Goal: Task Accomplishment & Management: Complete application form

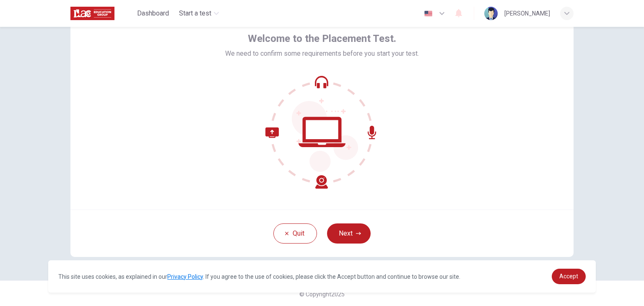
scroll to position [43, 0]
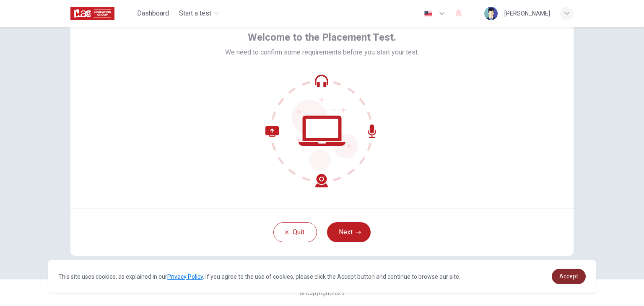
click at [579, 277] on link "Accept" at bounding box center [569, 277] width 34 height 16
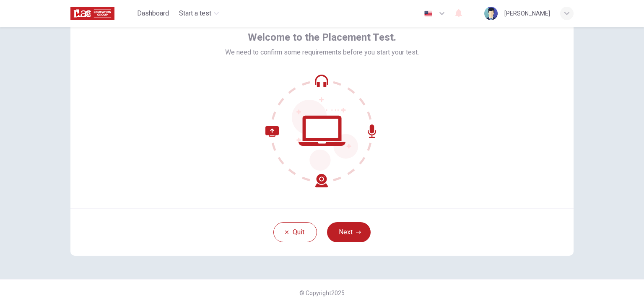
click at [447, 13] on icon "button" at bounding box center [442, 13] width 10 height 10
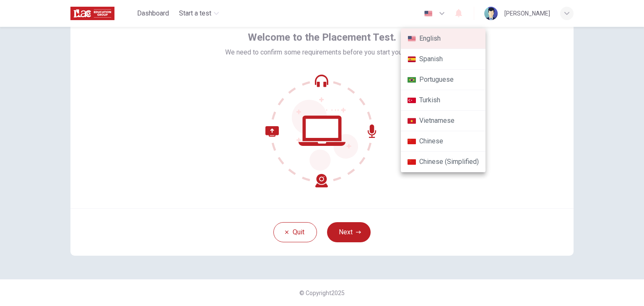
click at [514, 55] on div at bounding box center [322, 153] width 644 height 306
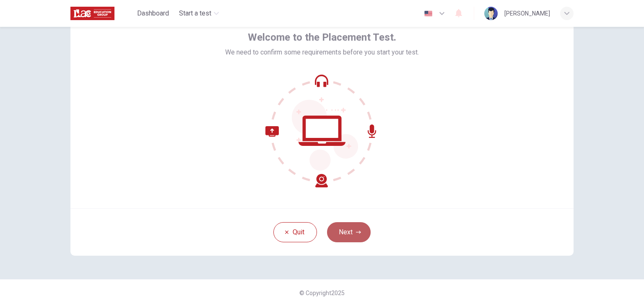
click at [341, 233] on button "Next" at bounding box center [349, 232] width 44 height 20
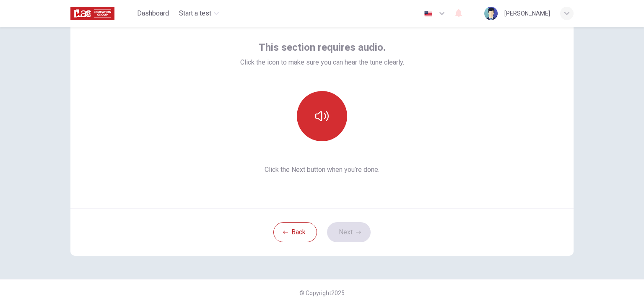
click at [320, 122] on icon "button" at bounding box center [321, 115] width 13 height 13
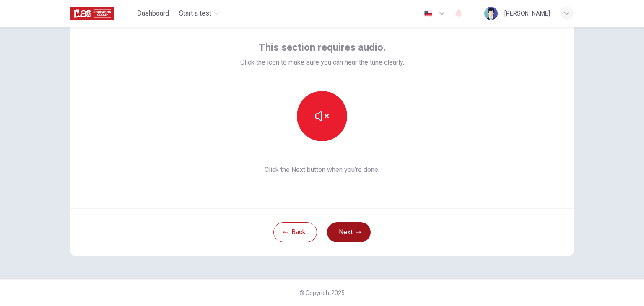
click at [350, 233] on button "Next" at bounding box center [349, 232] width 44 height 20
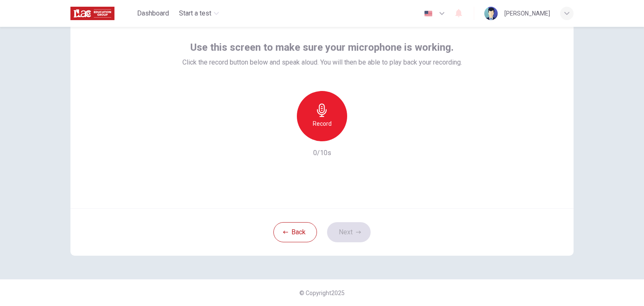
click at [327, 119] on h6 "Record" at bounding box center [322, 124] width 19 height 10
click at [359, 136] on icon "button" at bounding box center [361, 134] width 4 height 5
click at [349, 235] on button "Next" at bounding box center [349, 232] width 44 height 20
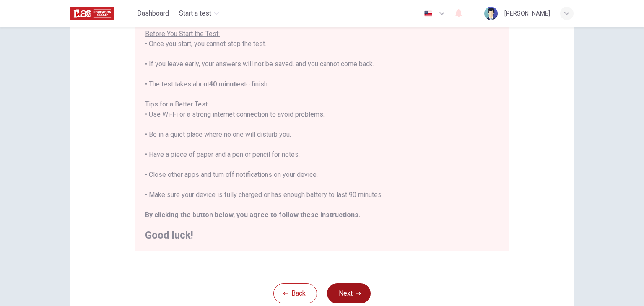
scroll to position [126, 0]
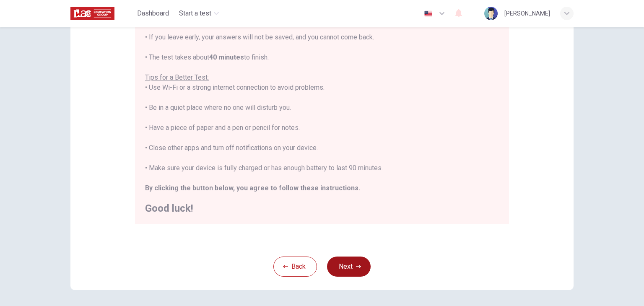
click at [346, 265] on button "Next" at bounding box center [349, 267] width 44 height 20
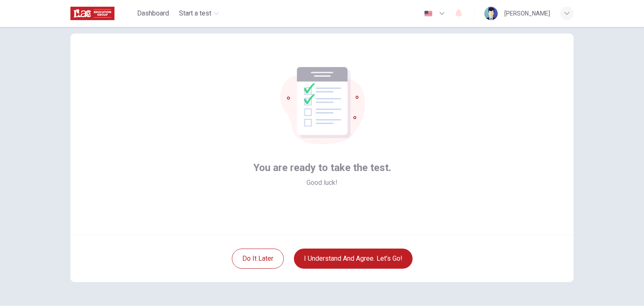
scroll to position [0, 0]
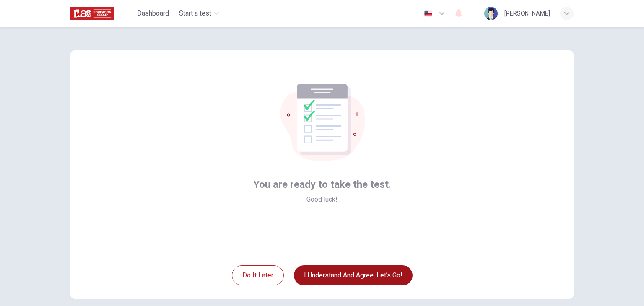
click at [329, 276] on button "I understand and agree. Let’s go!" at bounding box center [353, 275] width 119 height 20
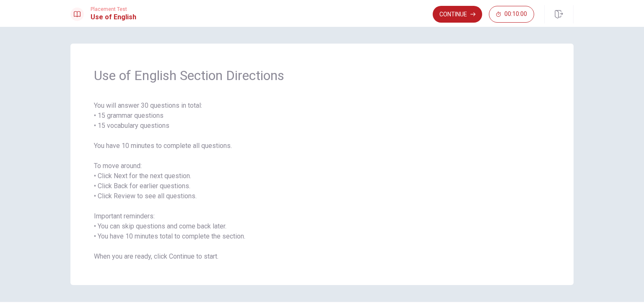
scroll to position [23, 0]
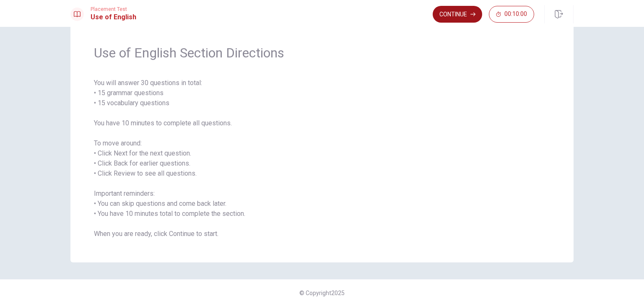
click at [453, 13] on button "Continue" at bounding box center [457, 14] width 49 height 17
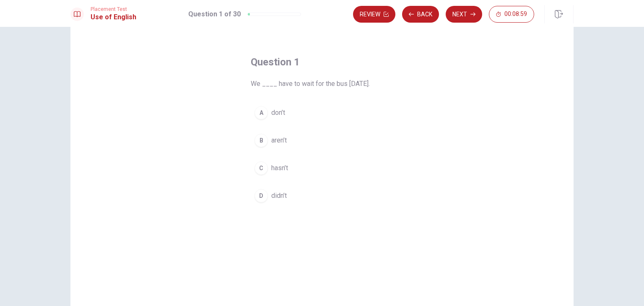
click at [276, 196] on span "didn’t" at bounding box center [279, 196] width 16 height 10
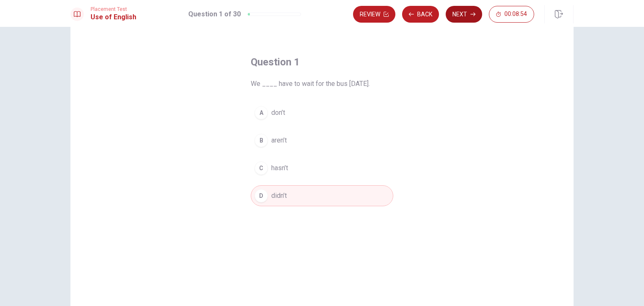
click at [456, 17] on button "Next" at bounding box center [464, 14] width 36 height 17
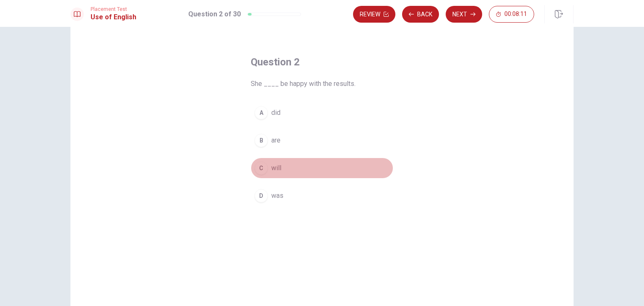
click at [274, 169] on span "will" at bounding box center [276, 168] width 10 height 10
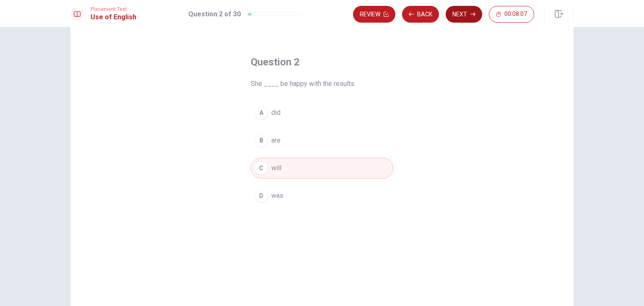
click at [467, 18] on button "Next" at bounding box center [464, 14] width 36 height 17
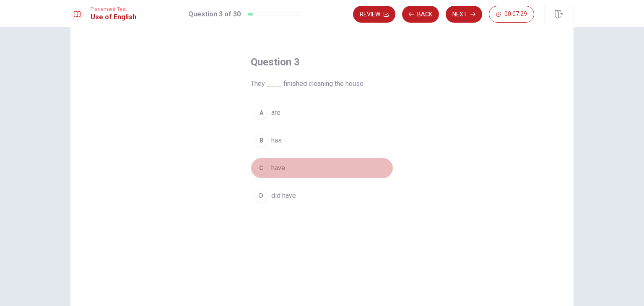
click at [282, 168] on span "have" at bounding box center [278, 168] width 14 height 10
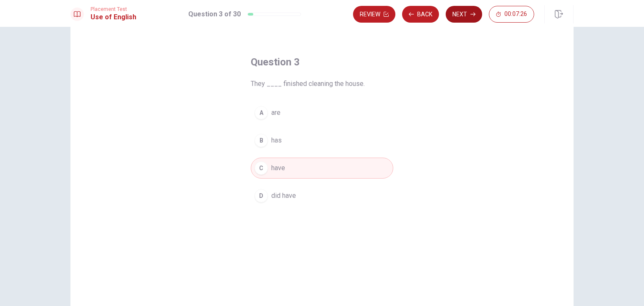
click at [468, 16] on button "Next" at bounding box center [464, 14] width 36 height 17
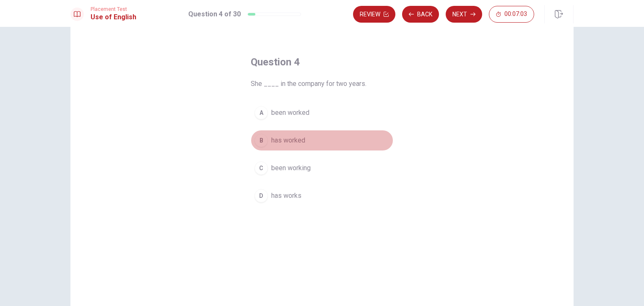
click at [289, 138] on span "has worked" at bounding box center [288, 140] width 34 height 10
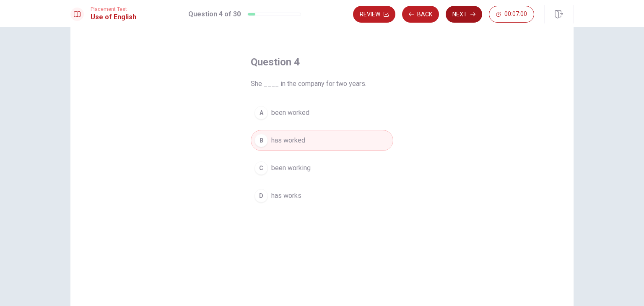
click at [461, 16] on button "Next" at bounding box center [464, 14] width 36 height 17
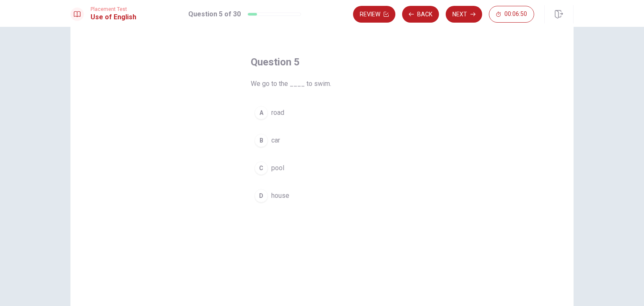
click at [276, 167] on span "pool" at bounding box center [277, 168] width 13 height 10
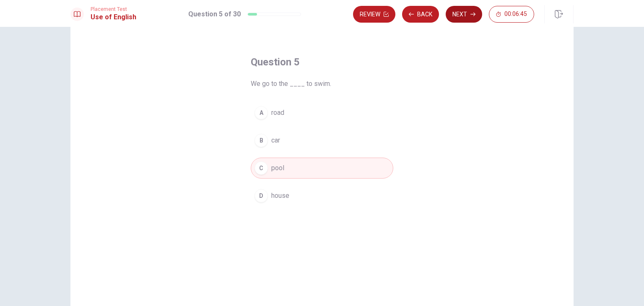
click at [464, 16] on button "Next" at bounding box center [464, 14] width 36 height 17
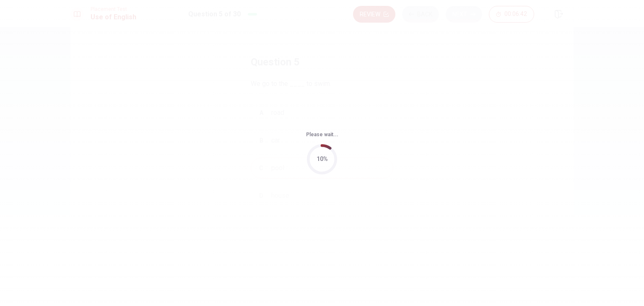
scroll to position [0, 0]
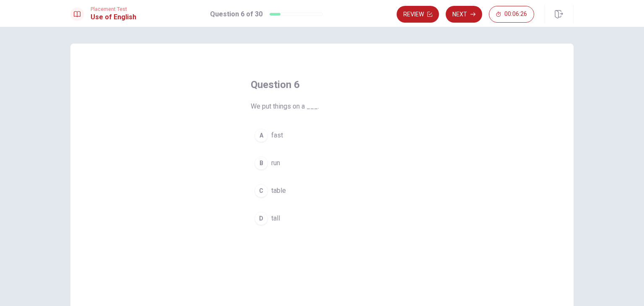
click at [281, 191] on span "table" at bounding box center [278, 191] width 15 height 10
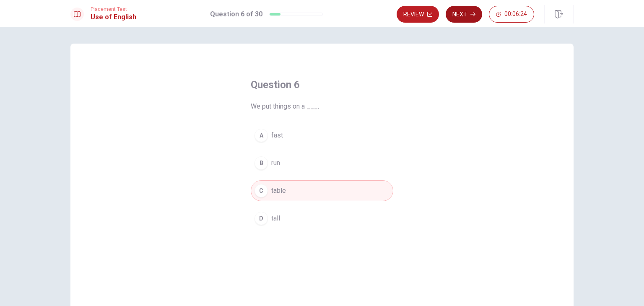
click at [464, 17] on button "Next" at bounding box center [464, 14] width 36 height 17
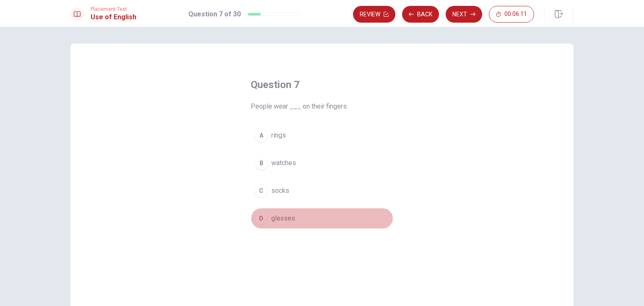
click at [291, 219] on span "glasses" at bounding box center [283, 218] width 24 height 10
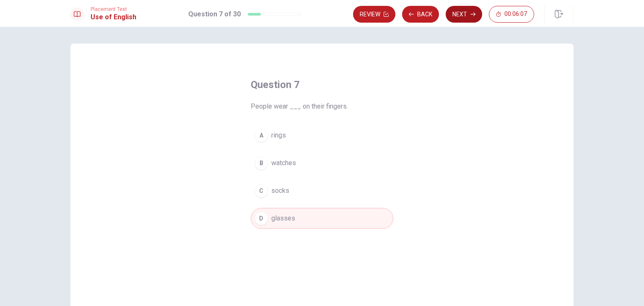
click at [469, 9] on button "Next" at bounding box center [464, 14] width 36 height 17
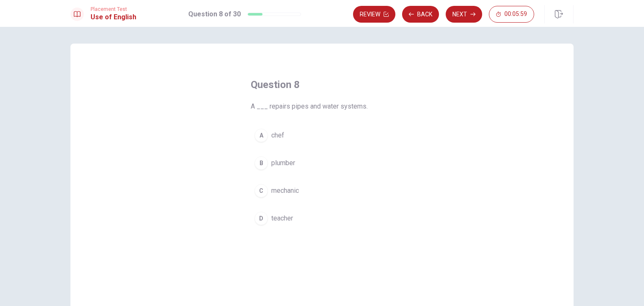
click at [282, 164] on span "plumber" at bounding box center [283, 163] width 24 height 10
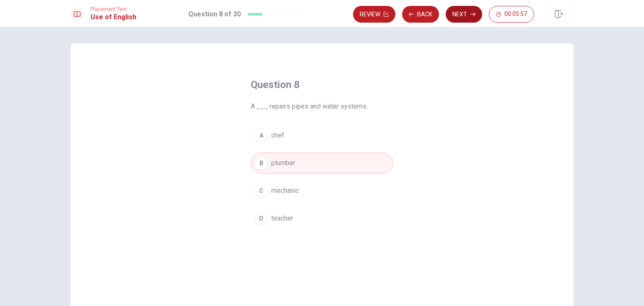
click at [459, 14] on button "Next" at bounding box center [464, 14] width 36 height 17
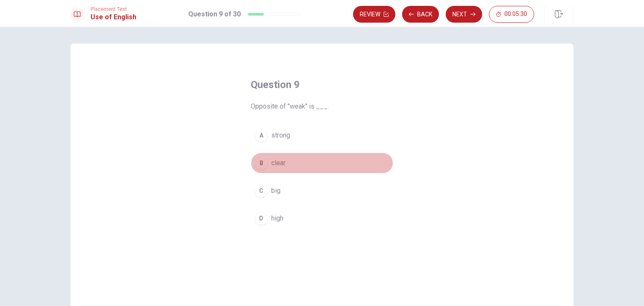
click at [278, 166] on span "clear" at bounding box center [278, 163] width 14 height 10
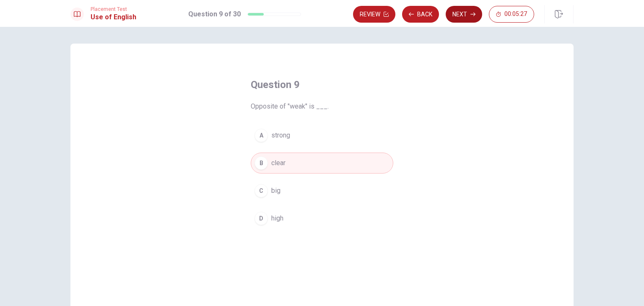
click at [457, 14] on button "Next" at bounding box center [464, 14] width 36 height 17
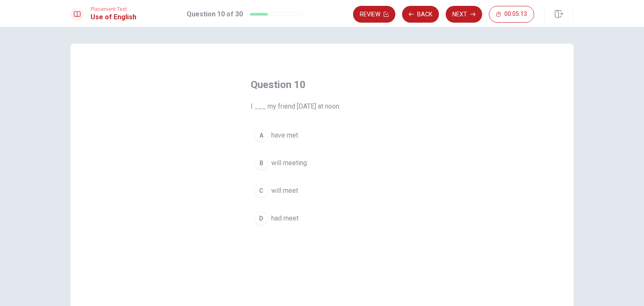
click at [284, 191] on span "will meet" at bounding box center [284, 191] width 27 height 10
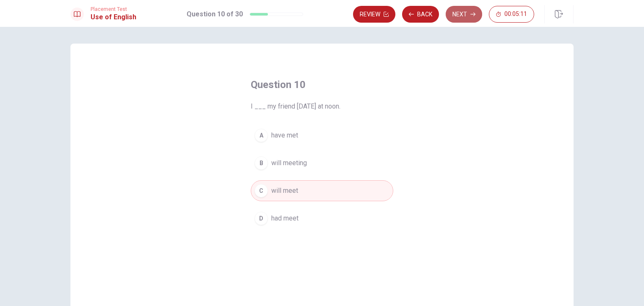
click at [459, 13] on button "Next" at bounding box center [464, 14] width 36 height 17
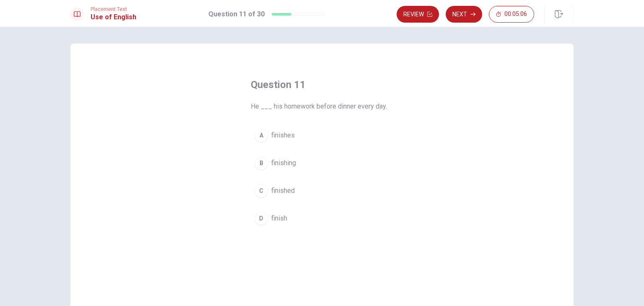
click at [460, 13] on button "Next" at bounding box center [464, 14] width 36 height 17
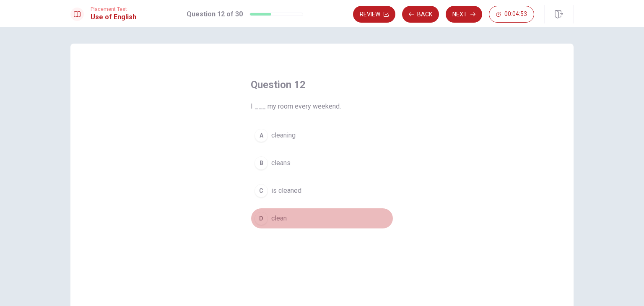
click at [280, 216] on span "clean" at bounding box center [279, 218] width 16 height 10
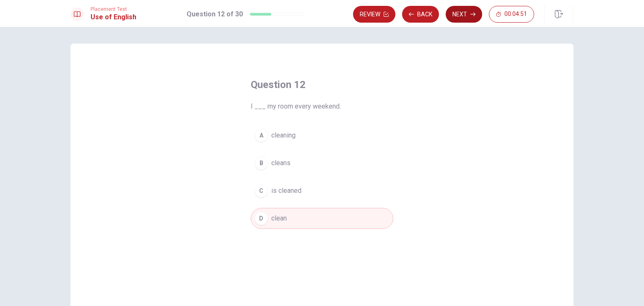
click at [461, 17] on button "Next" at bounding box center [464, 14] width 36 height 17
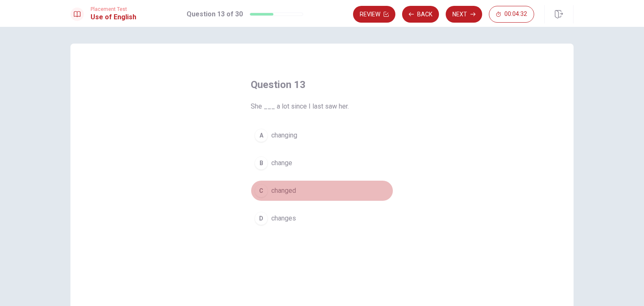
click at [289, 190] on span "changed" at bounding box center [283, 191] width 25 height 10
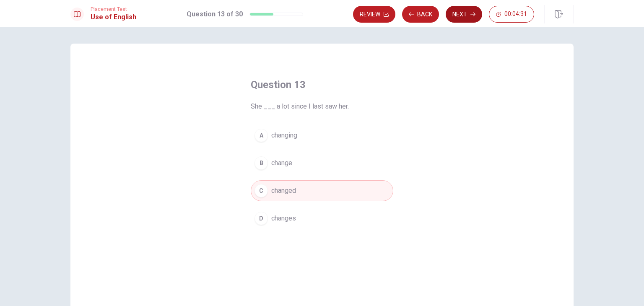
click at [451, 12] on button "Next" at bounding box center [464, 14] width 36 height 17
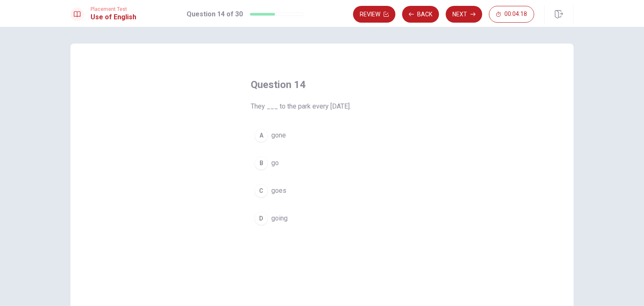
click at [278, 160] on button "B go" at bounding box center [322, 163] width 143 height 21
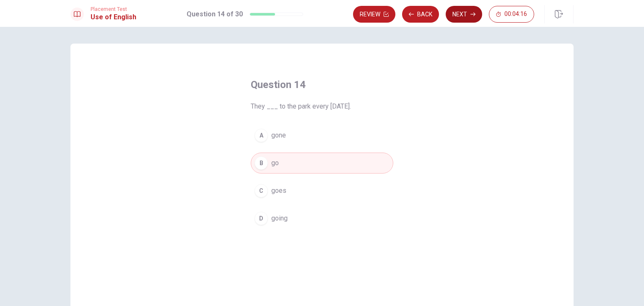
click at [458, 11] on button "Next" at bounding box center [464, 14] width 36 height 17
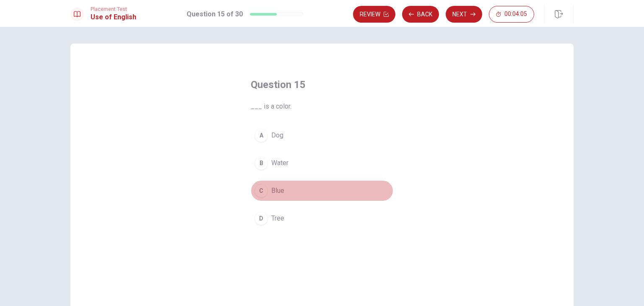
click at [276, 188] on span "Blue" at bounding box center [277, 191] width 13 height 10
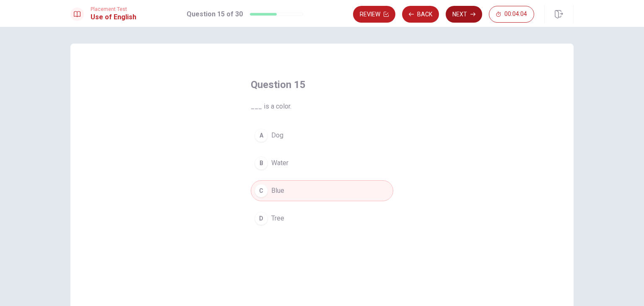
click at [461, 16] on button "Next" at bounding box center [464, 14] width 36 height 17
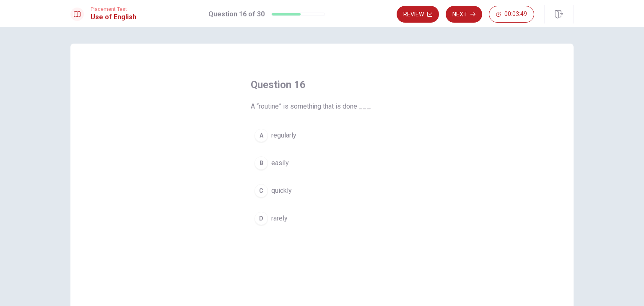
click at [282, 136] on span "regularly" at bounding box center [283, 135] width 25 height 10
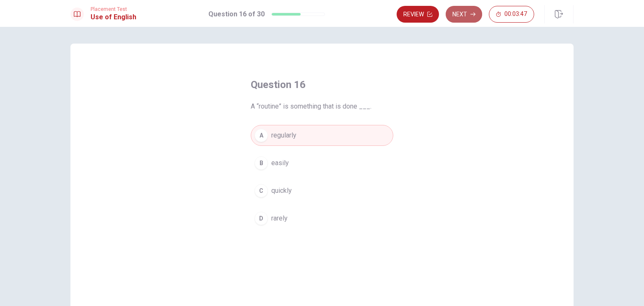
click at [460, 14] on button "Next" at bounding box center [464, 14] width 36 height 17
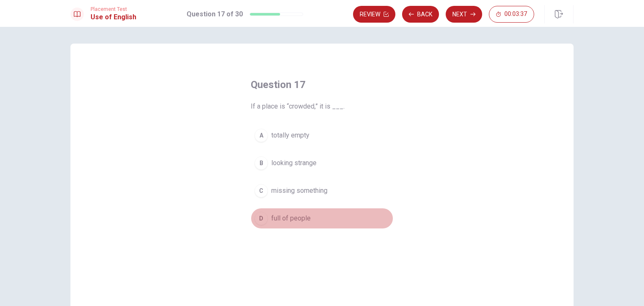
click at [285, 221] on span "full of people" at bounding box center [290, 218] width 39 height 10
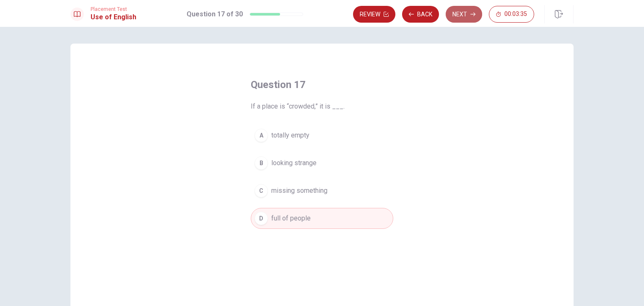
click at [470, 14] on button "Next" at bounding box center [464, 14] width 36 height 17
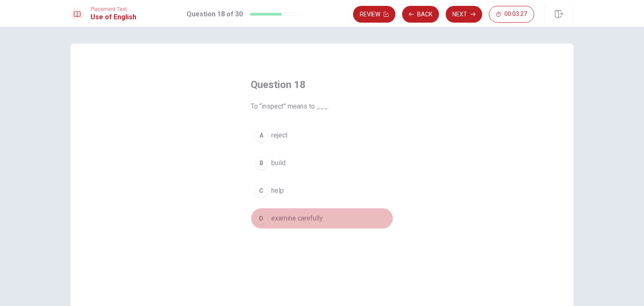
click at [285, 216] on span "examine carefully" at bounding box center [297, 218] width 52 height 10
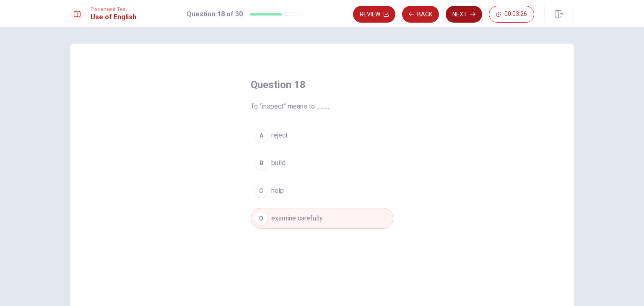
click at [461, 14] on button "Next" at bounding box center [464, 14] width 36 height 17
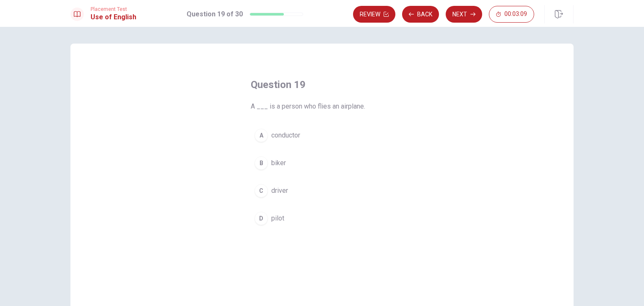
click at [275, 216] on span "pilot" at bounding box center [277, 218] width 13 height 10
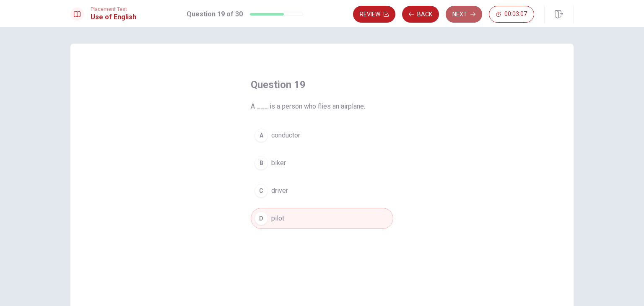
click at [465, 14] on button "Next" at bounding box center [464, 14] width 36 height 17
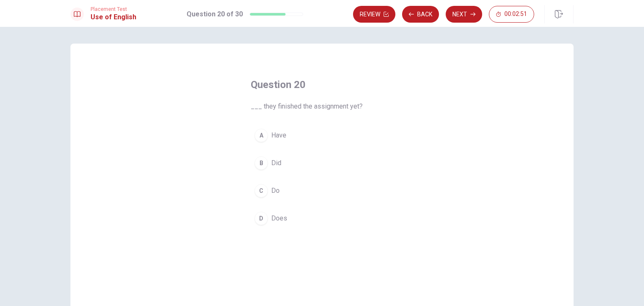
click at [282, 134] on span "Have" at bounding box center [278, 135] width 15 height 10
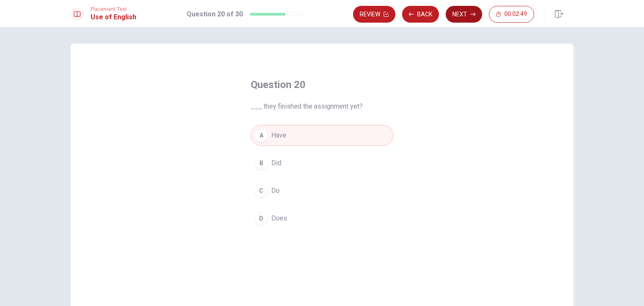
click at [458, 11] on button "Next" at bounding box center [464, 14] width 36 height 17
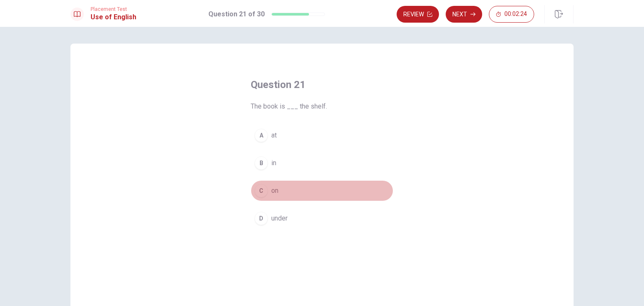
click at [275, 191] on span "on" at bounding box center [274, 191] width 7 height 10
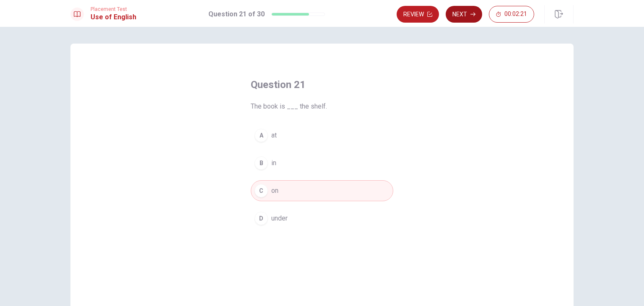
click at [462, 11] on button "Next" at bounding box center [464, 14] width 36 height 17
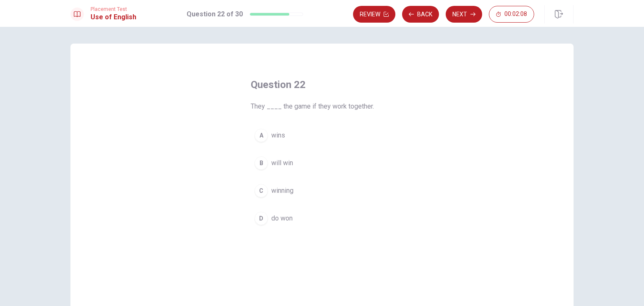
click at [280, 160] on span "will win" at bounding box center [282, 163] width 22 height 10
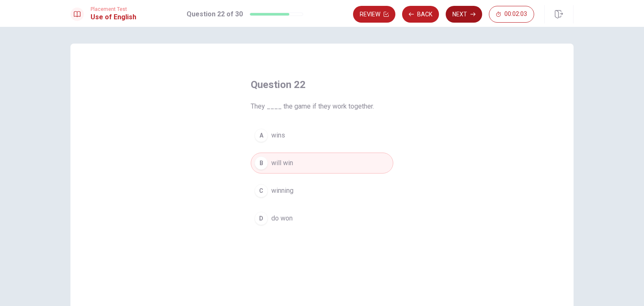
click at [460, 15] on button "Next" at bounding box center [464, 14] width 36 height 17
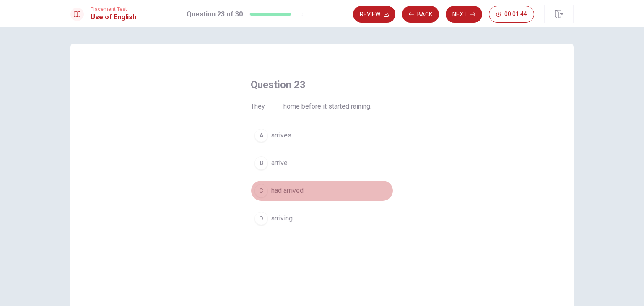
click at [287, 191] on span "had arrived" at bounding box center [287, 191] width 32 height 10
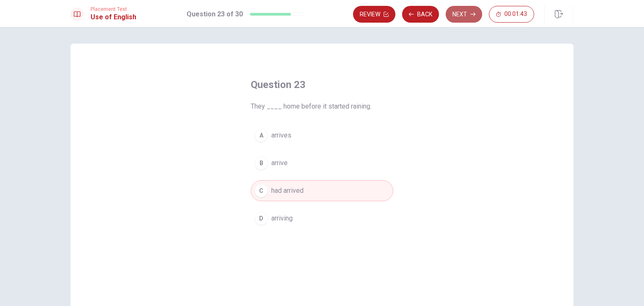
click at [458, 15] on button "Next" at bounding box center [464, 14] width 36 height 17
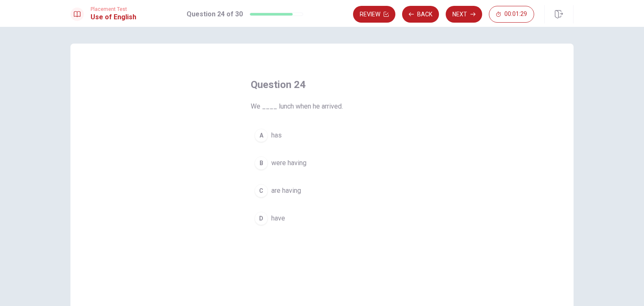
click at [281, 216] on span "have" at bounding box center [278, 218] width 14 height 10
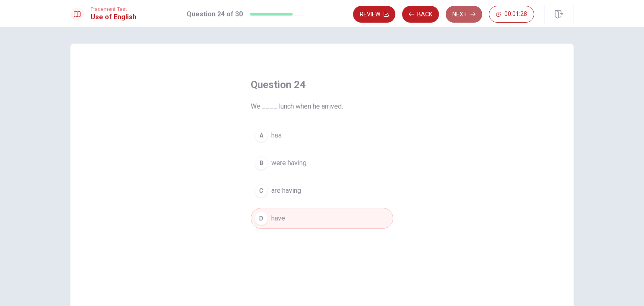
click at [456, 12] on button "Next" at bounding box center [464, 14] width 36 height 17
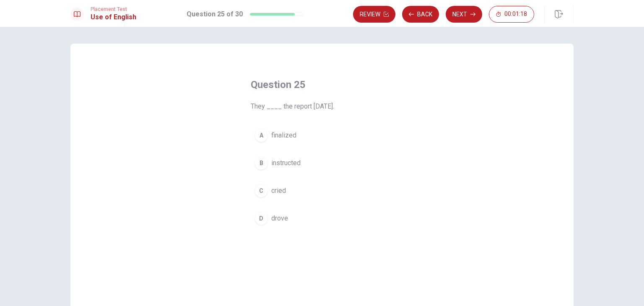
click at [285, 136] on span "finalized" at bounding box center [283, 135] width 25 height 10
click at [468, 15] on button "Next" at bounding box center [464, 14] width 36 height 17
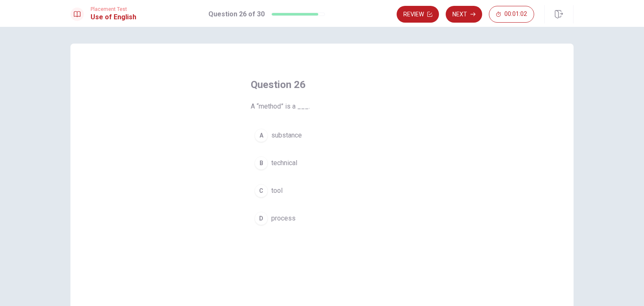
click at [280, 219] on span "process" at bounding box center [283, 218] width 24 height 10
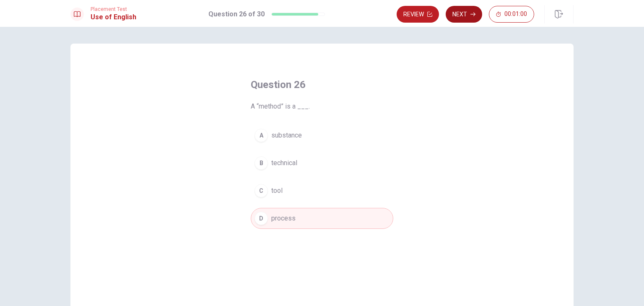
click at [462, 14] on button "Next" at bounding box center [464, 14] width 36 height 17
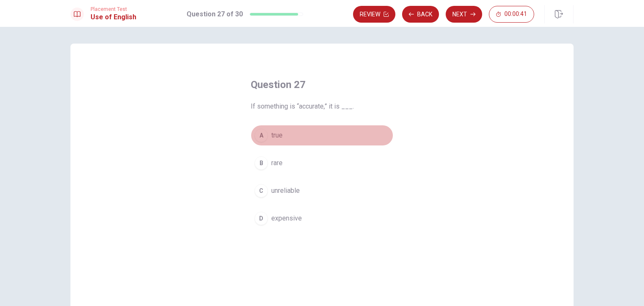
click at [279, 139] on span "true" at bounding box center [276, 135] width 11 height 10
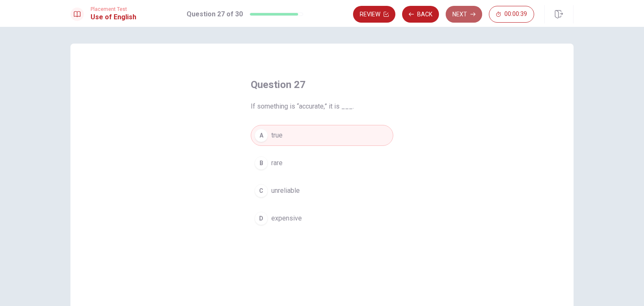
click at [461, 15] on button "Next" at bounding box center [464, 14] width 36 height 17
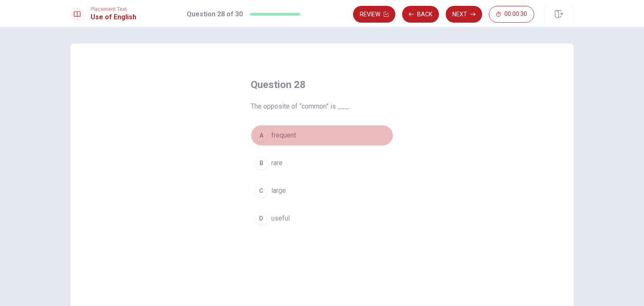
click at [288, 137] on span "frequent" at bounding box center [283, 135] width 25 height 10
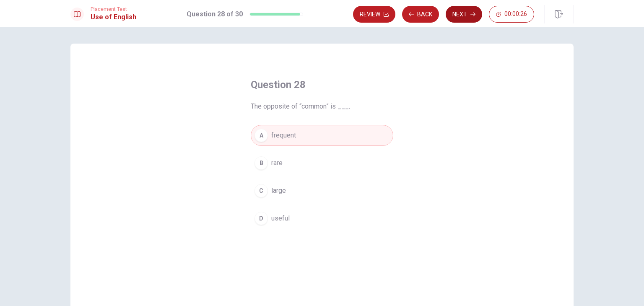
click at [468, 15] on button "Next" at bounding box center [464, 14] width 36 height 17
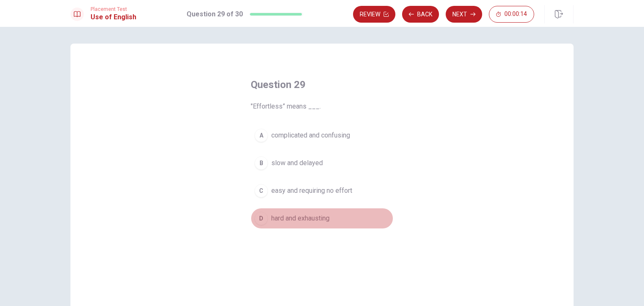
click at [301, 219] on span "hard and exhausting" at bounding box center [300, 218] width 58 height 10
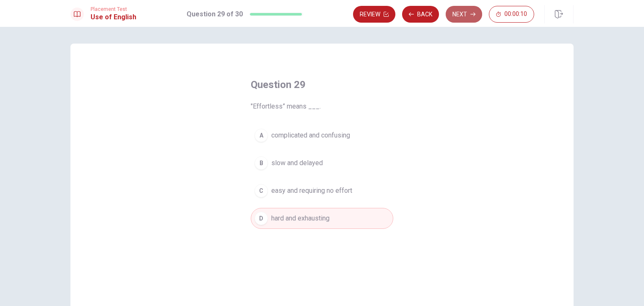
click at [460, 16] on button "Next" at bounding box center [464, 14] width 36 height 17
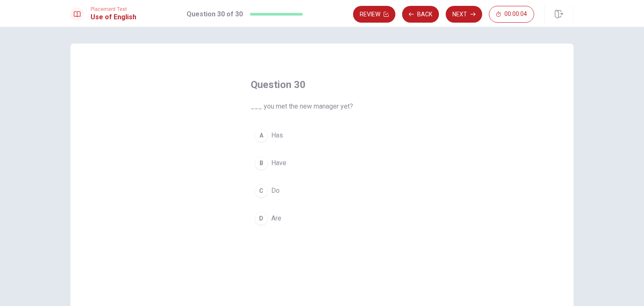
click at [274, 190] on span "Do" at bounding box center [275, 191] width 8 height 10
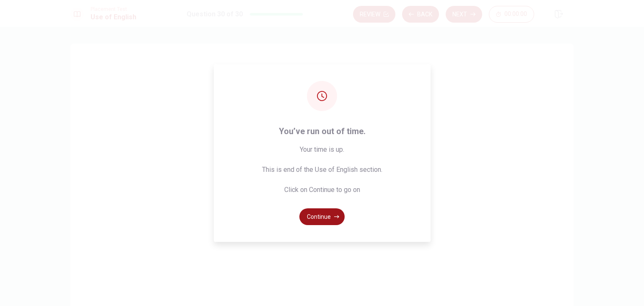
click at [312, 215] on button "Continue" at bounding box center [321, 216] width 45 height 17
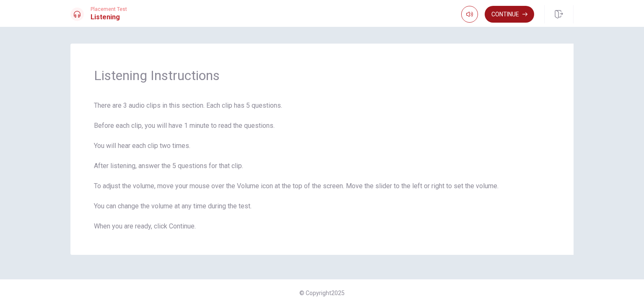
click at [502, 14] on button "Continue" at bounding box center [509, 14] width 49 height 17
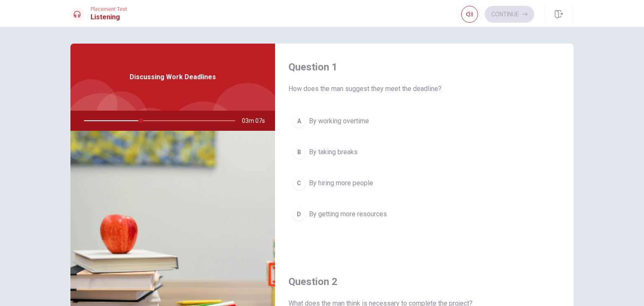
click at [311, 122] on span "By working overtime" at bounding box center [339, 121] width 60 height 10
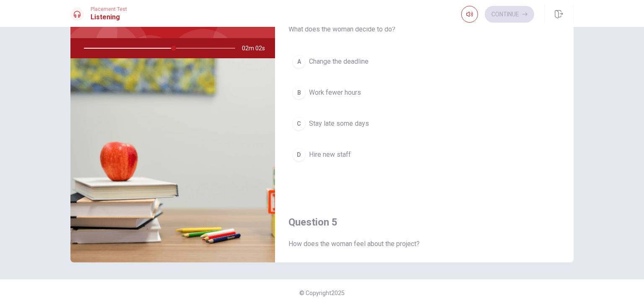
scroll to position [611, 0]
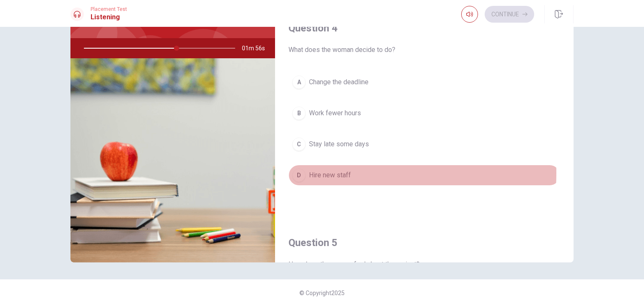
click at [335, 170] on span "Hire new staff" at bounding box center [330, 175] width 42 height 10
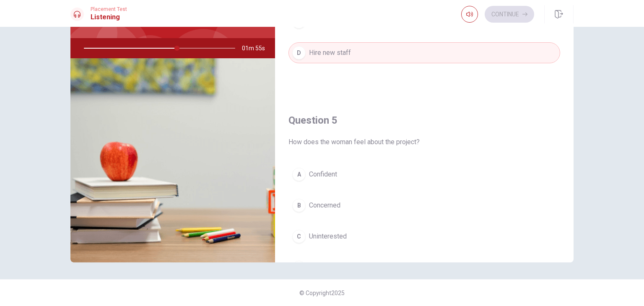
scroll to position [736, 0]
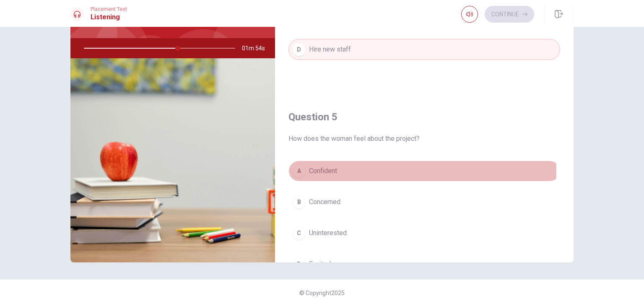
click at [330, 166] on span "Confident" at bounding box center [323, 171] width 28 height 10
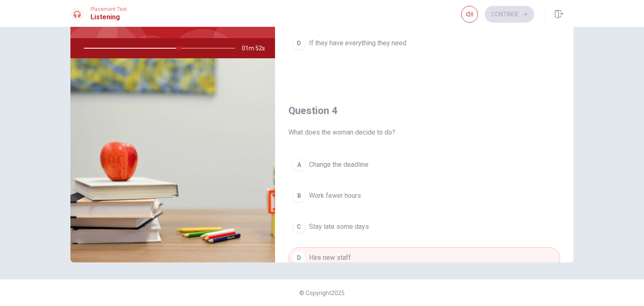
scroll to position [527, 0]
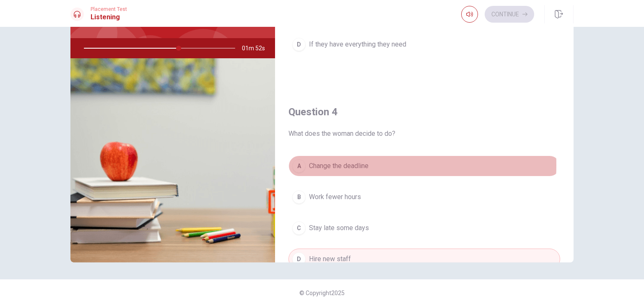
click at [333, 162] on span "Change the deadline" at bounding box center [339, 166] width 60 height 10
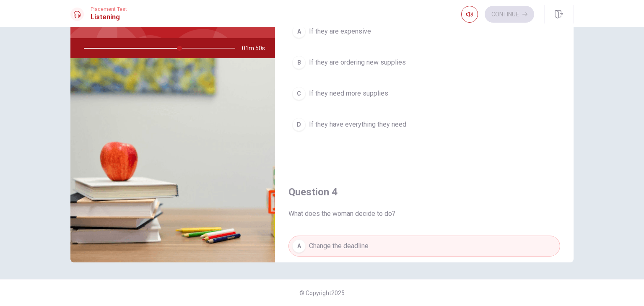
scroll to position [317, 0]
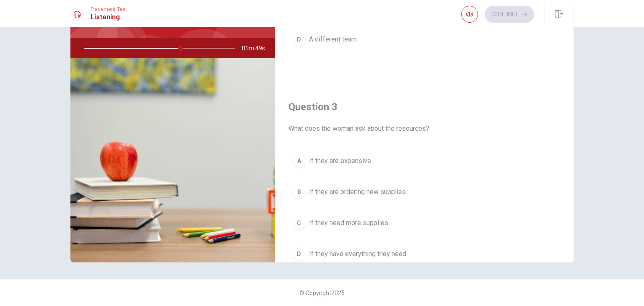
click at [339, 158] on span "If they are expensive" at bounding box center [340, 161] width 62 height 10
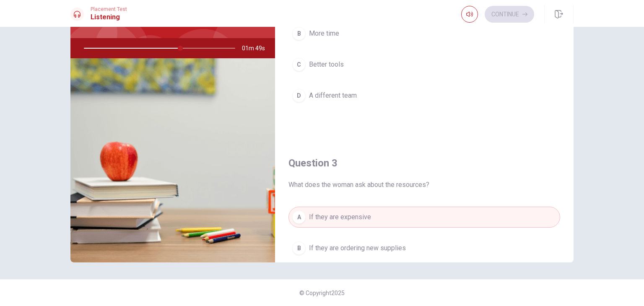
scroll to position [149, 0]
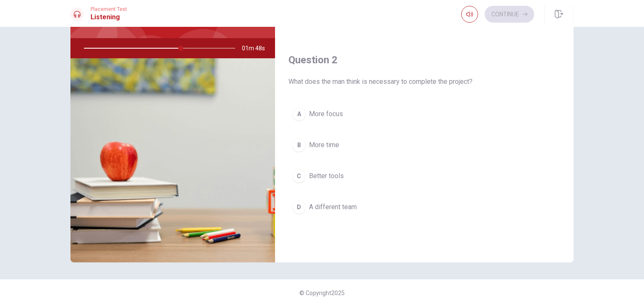
click at [333, 113] on span "More focus" at bounding box center [326, 114] width 34 height 10
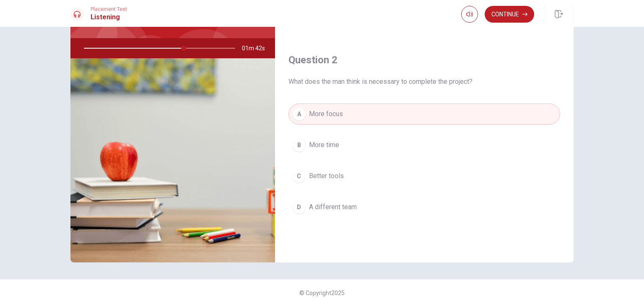
drag, startPoint x: 179, startPoint y: 48, endPoint x: 167, endPoint y: 50, distance: 11.9
click at [167, 50] on div at bounding box center [158, 48] width 168 height 20
drag, startPoint x: 166, startPoint y: 47, endPoint x: 156, endPoint y: 50, distance: 11.1
click at [156, 50] on div at bounding box center [158, 48] width 168 height 20
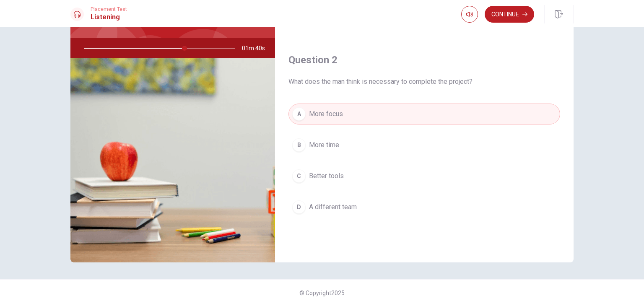
click at [191, 47] on div at bounding box center [158, 48] width 168 height 20
drag, startPoint x: 181, startPoint y: 49, endPoint x: 193, endPoint y: 47, distance: 11.8
click at [193, 47] on div at bounding box center [158, 48] width 168 height 20
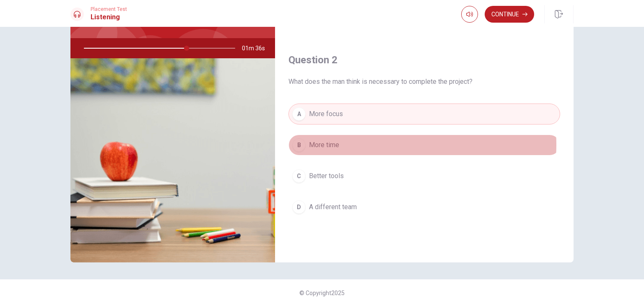
click at [382, 143] on button "B More time" at bounding box center [425, 145] width 272 height 21
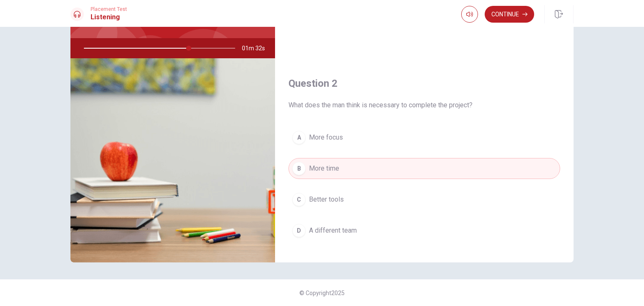
scroll to position [168, 0]
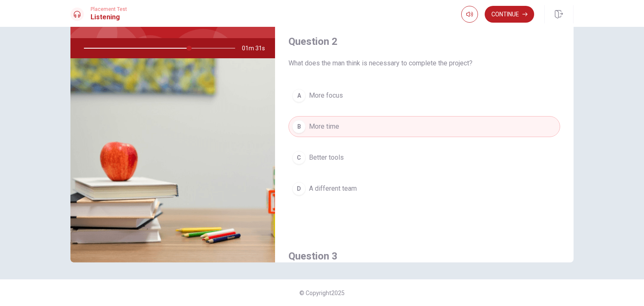
click at [336, 96] on span "More focus" at bounding box center [326, 96] width 34 height 10
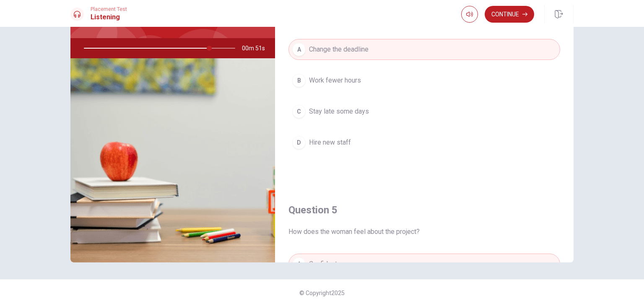
scroll to position [629, 0]
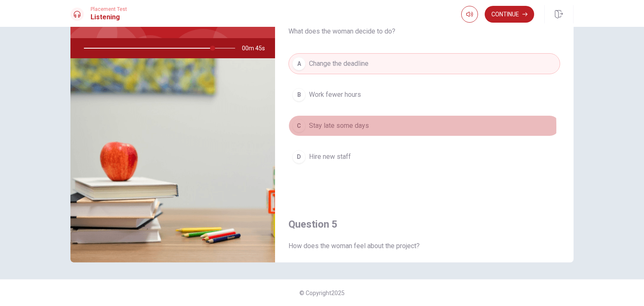
click at [328, 125] on span "Stay late some days" at bounding box center [339, 126] width 60 height 10
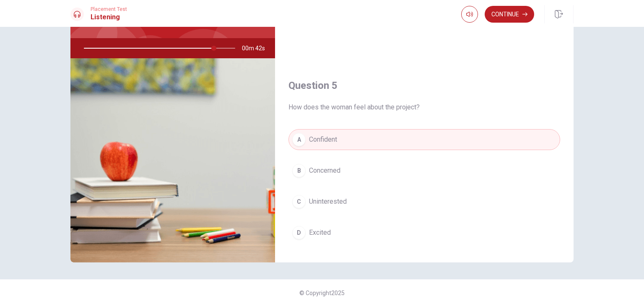
scroll to position [778, 0]
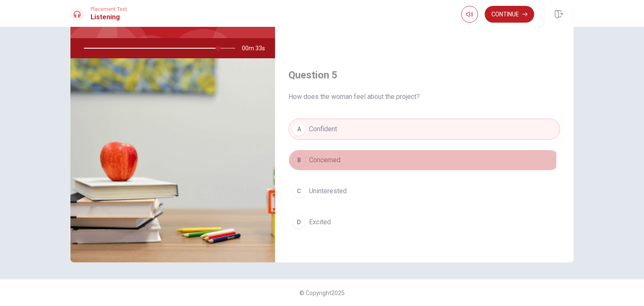
click at [332, 155] on span "Concerned" at bounding box center [324, 160] width 31 height 10
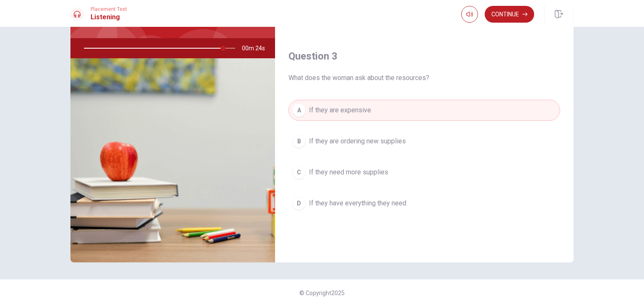
scroll to position [317, 0]
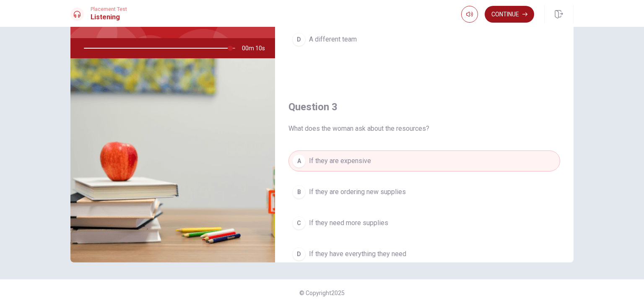
click at [502, 14] on button "Continue" at bounding box center [509, 14] width 49 height 17
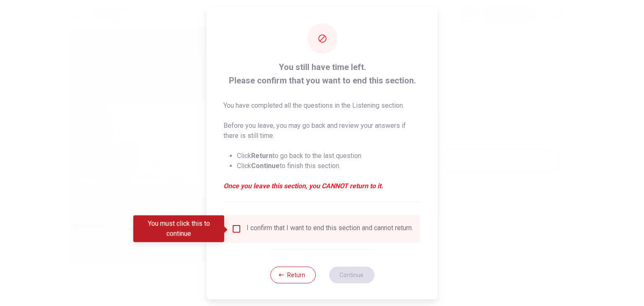
type input "0"
click at [235, 226] on input "You must click this to continue" at bounding box center [237, 229] width 10 height 10
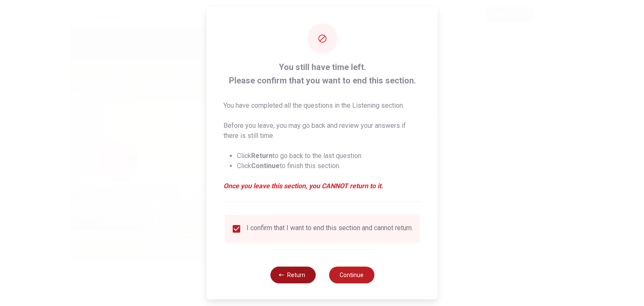
click at [287, 281] on button "Return" at bounding box center [292, 275] width 45 height 17
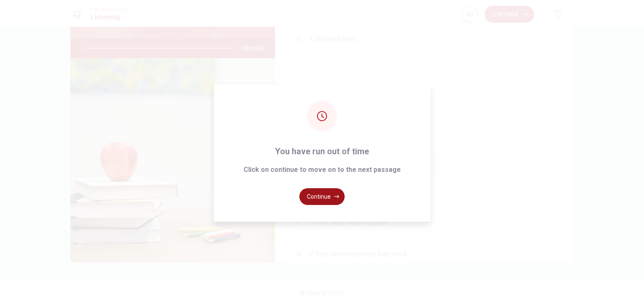
click at [322, 192] on button "Continue" at bounding box center [321, 196] width 45 height 17
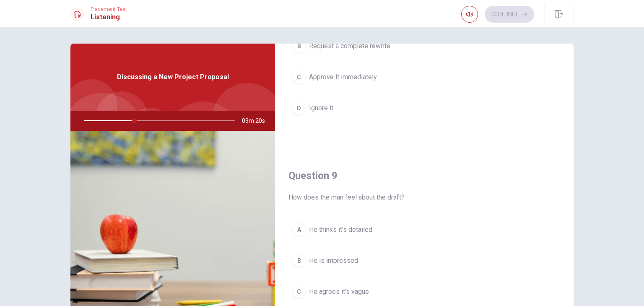
scroll to position [587, 0]
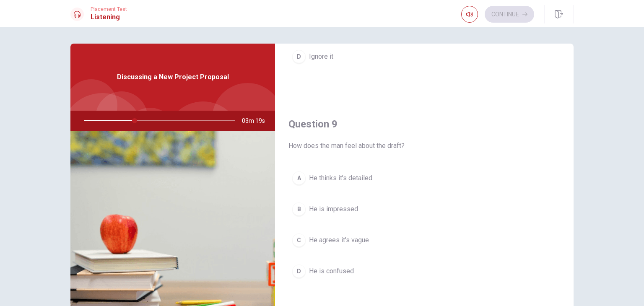
click at [351, 177] on span "He thinks it’s detailed" at bounding box center [340, 178] width 63 height 10
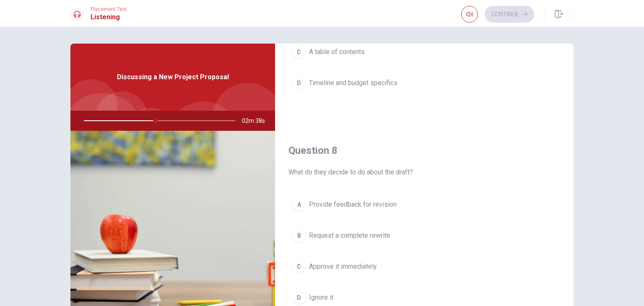
scroll to position [377, 0]
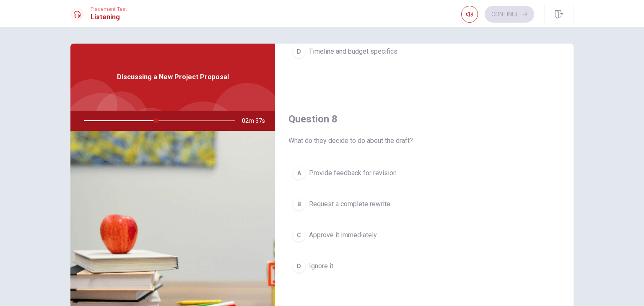
click at [364, 172] on span "Provide feedback for revision" at bounding box center [353, 173] width 88 height 10
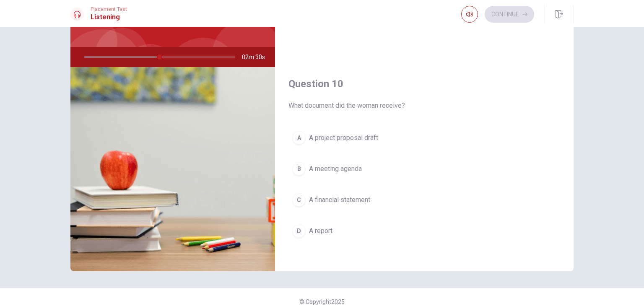
scroll to position [73, 0]
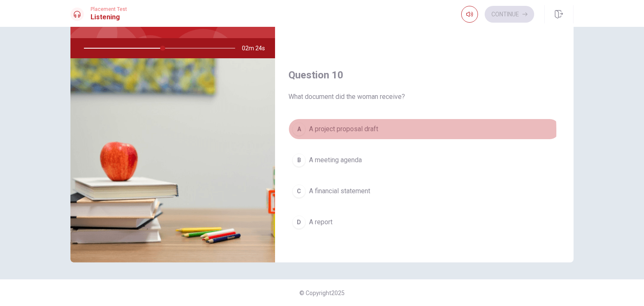
click at [359, 128] on span "A project proposal draft" at bounding box center [343, 129] width 69 height 10
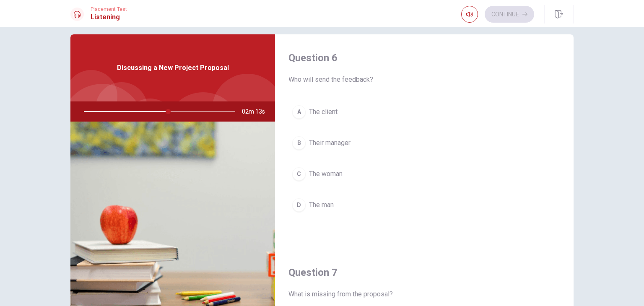
scroll to position [0, 0]
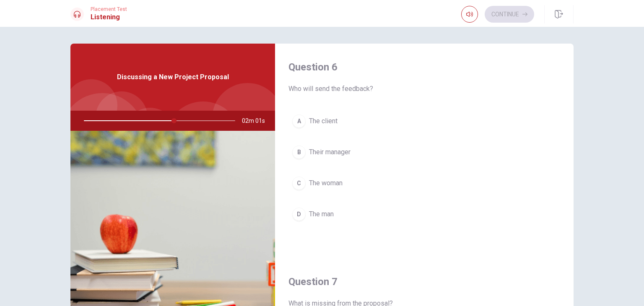
click at [321, 125] on span "The client" at bounding box center [323, 121] width 29 height 10
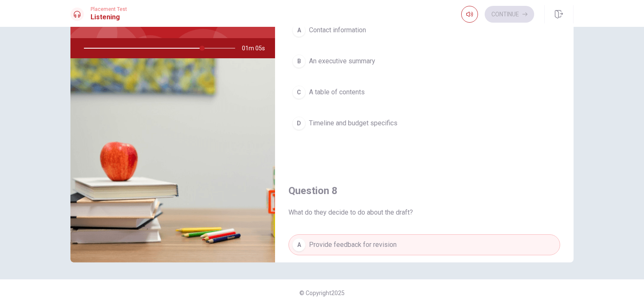
scroll to position [191, 0]
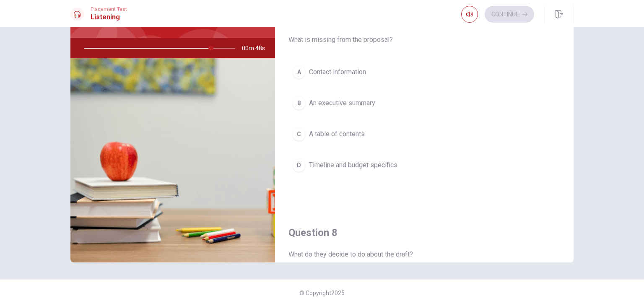
click at [358, 101] on span "An executive summary" at bounding box center [342, 103] width 66 height 10
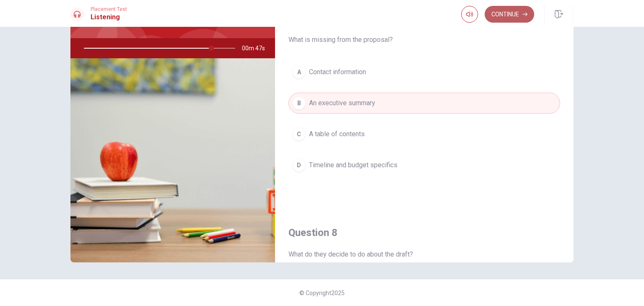
click at [506, 19] on button "Continue" at bounding box center [509, 14] width 49 height 17
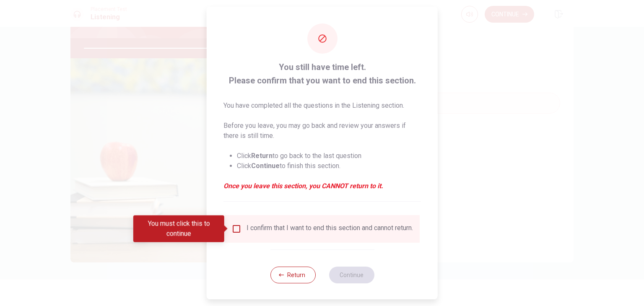
click at [238, 229] on input "You must click this to continue" at bounding box center [237, 229] width 10 height 10
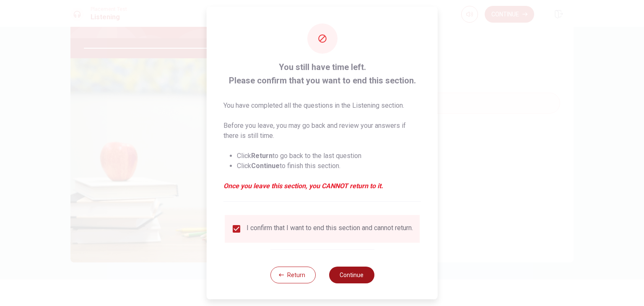
click at [350, 282] on button "Continue" at bounding box center [351, 275] width 45 height 17
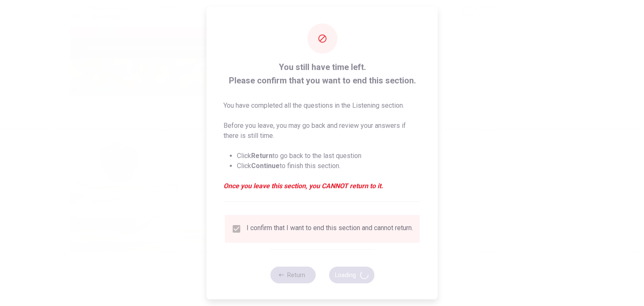
type input "87"
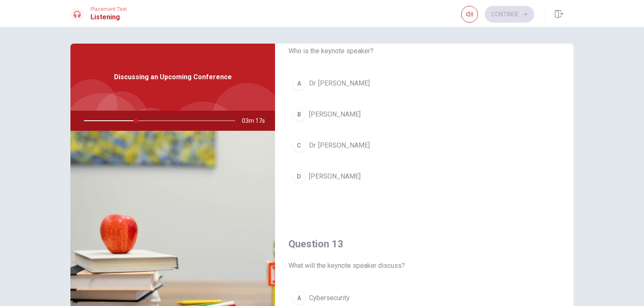
scroll to position [252, 0]
click at [350, 176] on span "[PERSON_NAME]" at bounding box center [335, 177] width 52 height 10
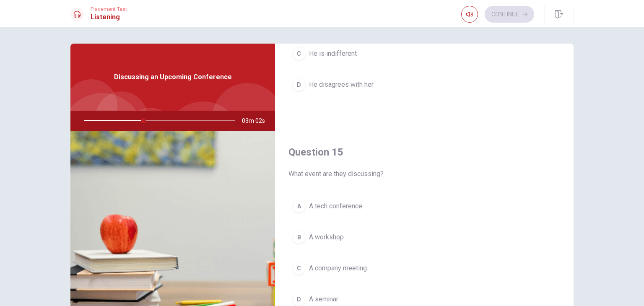
scroll to position [778, 0]
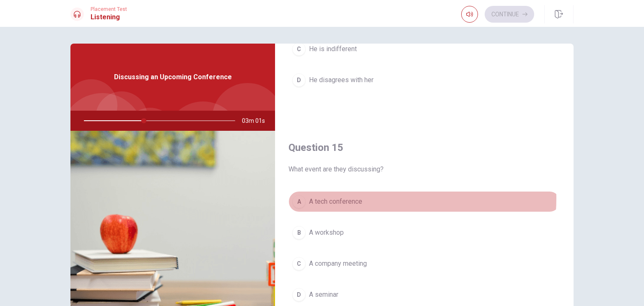
click at [351, 197] on span "A tech conference" at bounding box center [335, 202] width 53 height 10
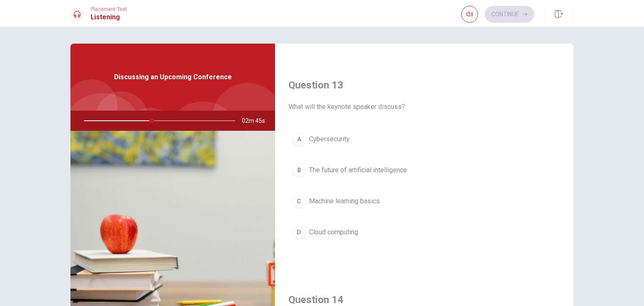
scroll to position [419, 0]
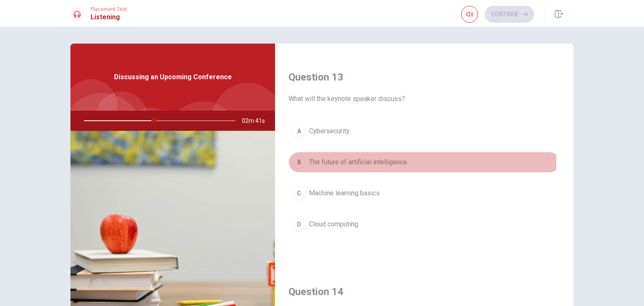
click at [393, 160] on span "The future of artificial intelligence" at bounding box center [358, 162] width 98 height 10
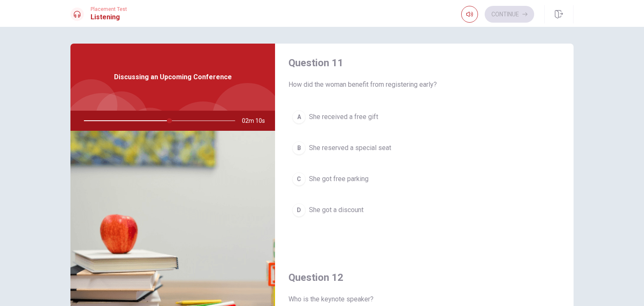
scroll to position [0, 0]
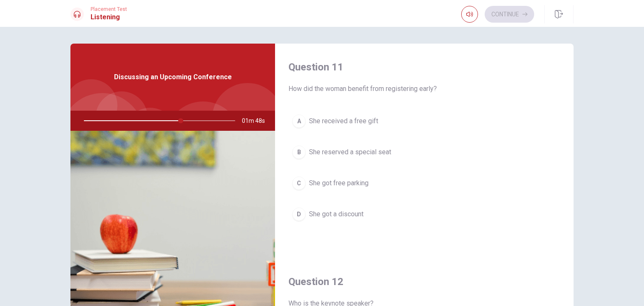
click at [364, 214] on button "D She got a discount" at bounding box center [425, 214] width 272 height 21
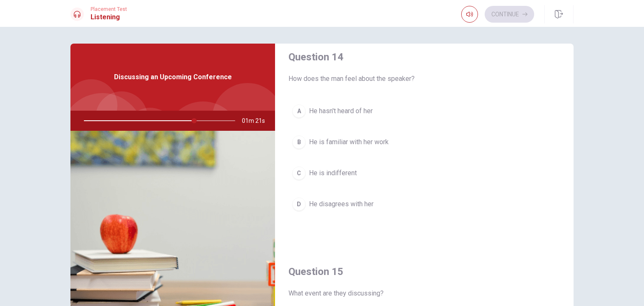
scroll to position [653, 0]
click at [349, 143] on span "He is familiar with her work" at bounding box center [349, 144] width 80 height 10
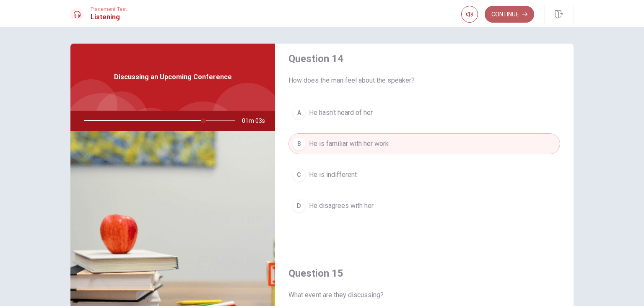
click at [503, 13] on button "Continue" at bounding box center [509, 14] width 49 height 17
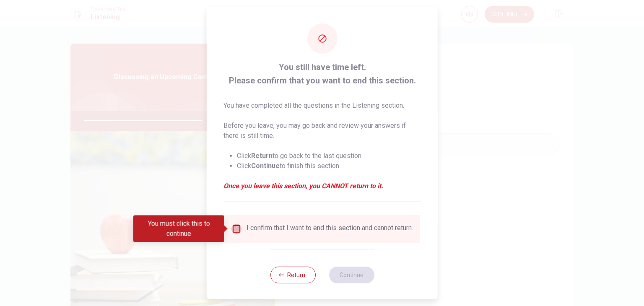
click at [237, 229] on input "You must click this to continue" at bounding box center [237, 229] width 10 height 10
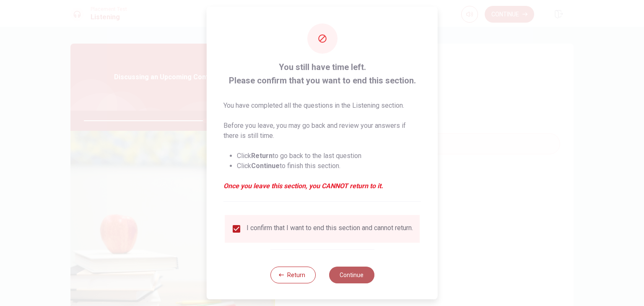
click at [354, 282] on button "Continue" at bounding box center [351, 275] width 45 height 17
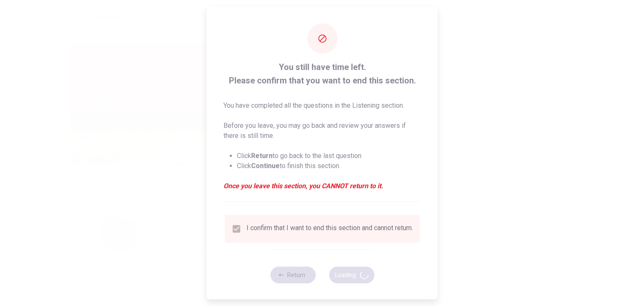
type input "81"
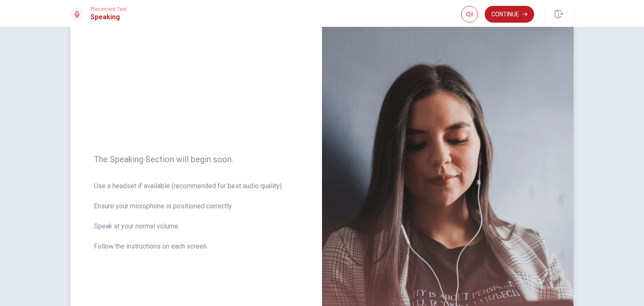
scroll to position [0, 0]
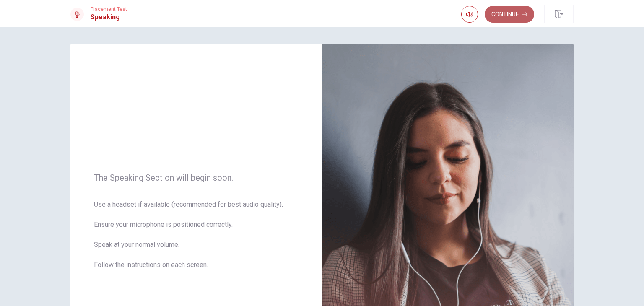
click at [497, 11] on button "Continue" at bounding box center [509, 14] width 49 height 17
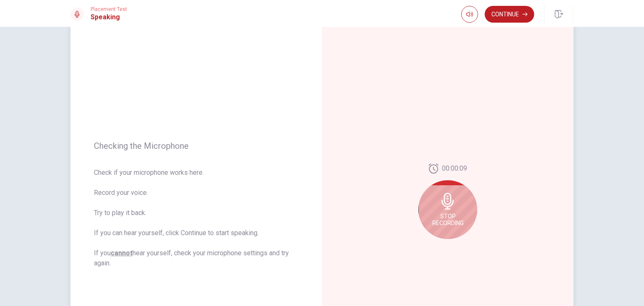
scroll to position [42, 0]
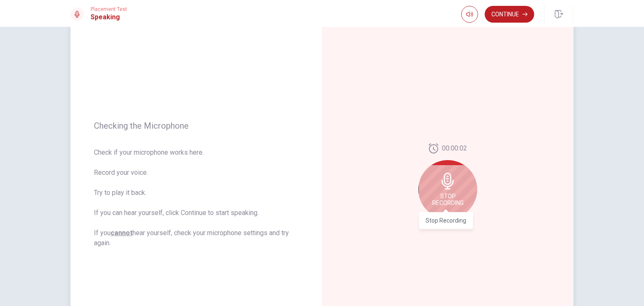
click at [439, 193] on span "Stop Recording" at bounding box center [447, 199] width 31 height 13
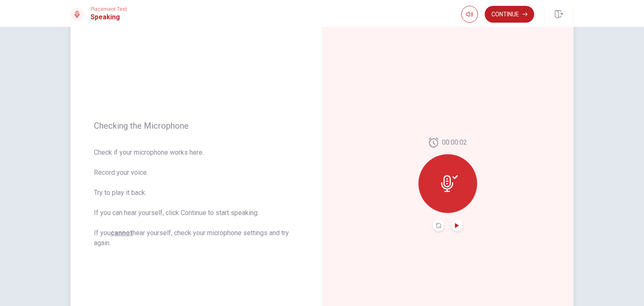
click at [455, 224] on icon "Play Audio" at bounding box center [457, 225] width 5 height 5
click at [437, 225] on icon "Record Again" at bounding box center [438, 225] width 5 height 5
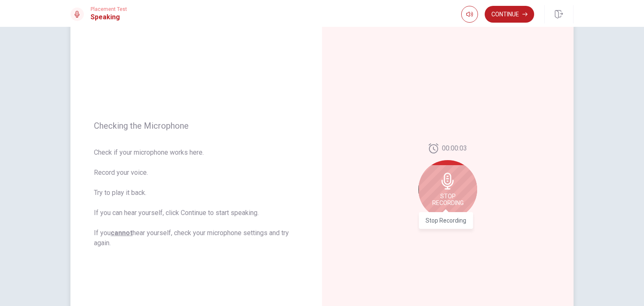
click at [445, 195] on span "Stop Recording" at bounding box center [447, 199] width 31 height 13
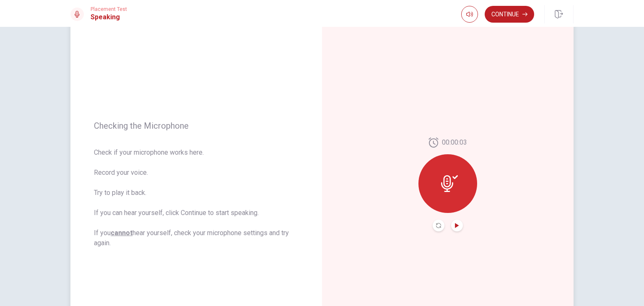
click at [457, 224] on icon "Play Audio" at bounding box center [457, 225] width 5 height 5
click at [503, 14] on button "Continue" at bounding box center [509, 14] width 49 height 17
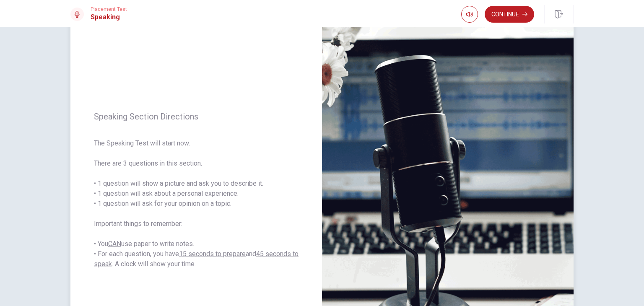
scroll to position [21, 0]
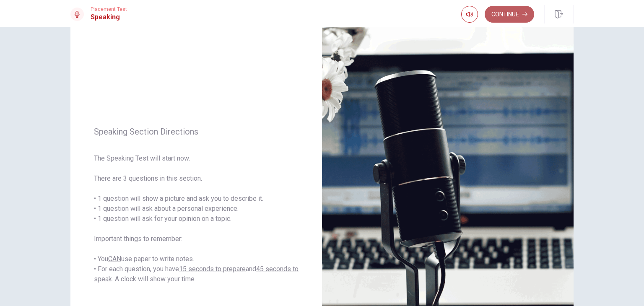
click at [520, 16] on button "Continue" at bounding box center [509, 14] width 49 height 17
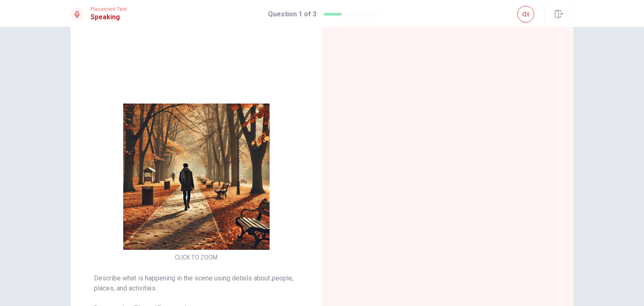
scroll to position [0, 0]
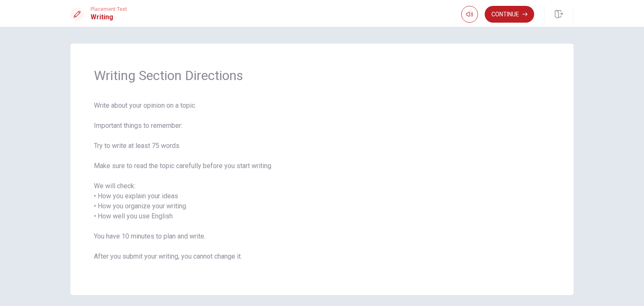
click at [623, 100] on div "Writing Section Directions Write about your opinion on a topic. Important thing…" at bounding box center [322, 166] width 644 height 279
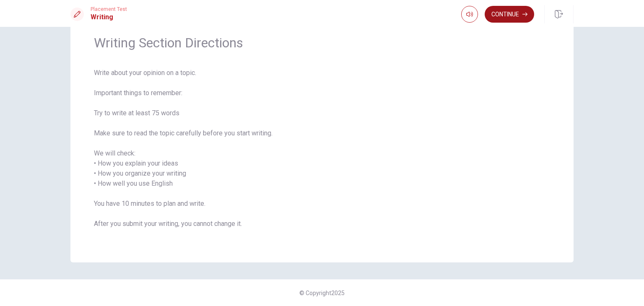
click at [505, 16] on button "Continue" at bounding box center [509, 14] width 49 height 17
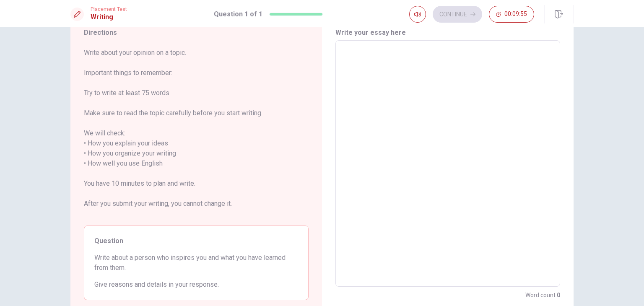
scroll to position [0, 0]
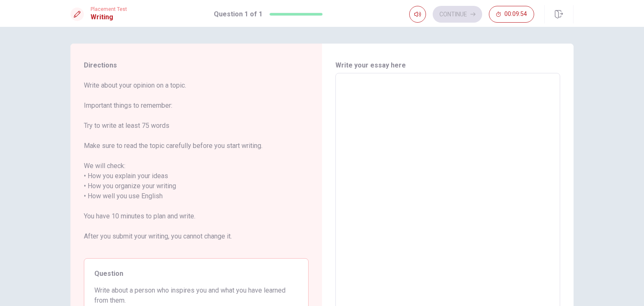
click at [374, 83] on textarea at bounding box center [447, 196] width 213 height 233
type textarea "w"
type textarea "x"
type textarea "wa"
type textarea "x"
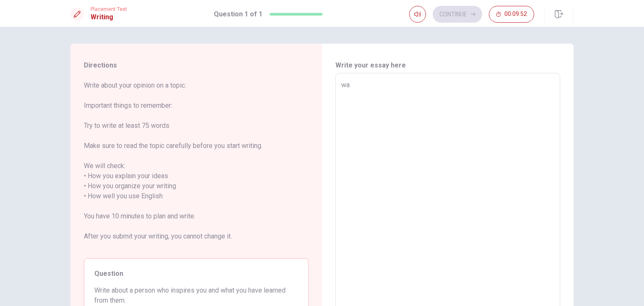
type textarea "war"
type textarea "x"
type textarea "war"
type textarea "x"
type textarea "war m"
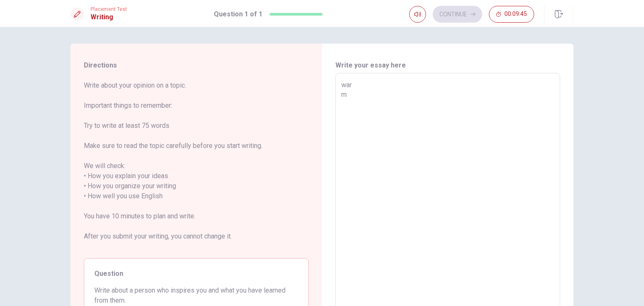
type textarea "x"
type textarea "war ma"
type textarea "x"
type textarea "war man"
type textarea "x"
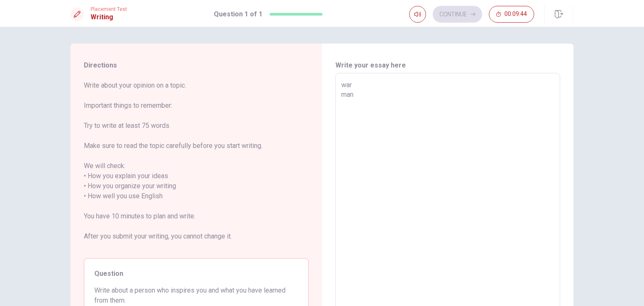
type textarea "war many"
type textarea "x"
type textarea "war many"
type textarea "x"
type textarea "war many p"
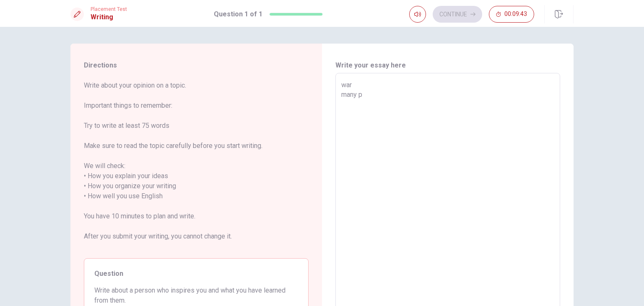
type textarea "x"
type textarea "war many pe"
type textarea "x"
type textarea "war many pea"
type textarea "x"
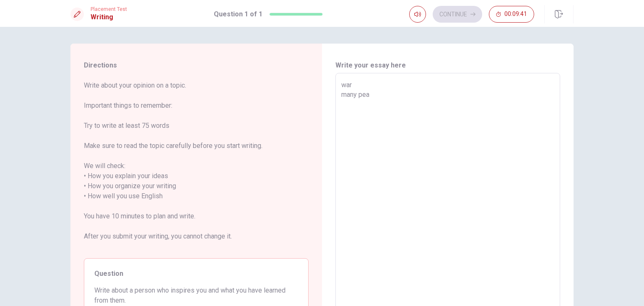
type textarea "war many peao"
type textarea "x"
type textarea "war many peaop"
type textarea "x"
type textarea "war many peaopl"
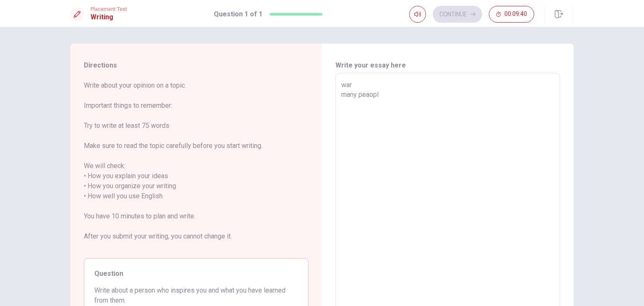
type textarea "x"
type textarea "war many peaople"
type textarea "x"
type textarea "war many peaople"
type textarea "x"
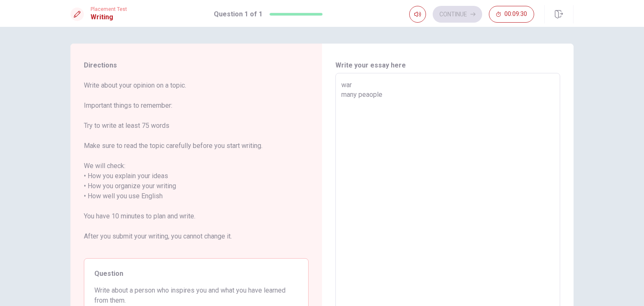
type textarea "war many peaople d"
type textarea "x"
type textarea "war many peaople di"
type textarea "x"
type textarea "war many peaople die"
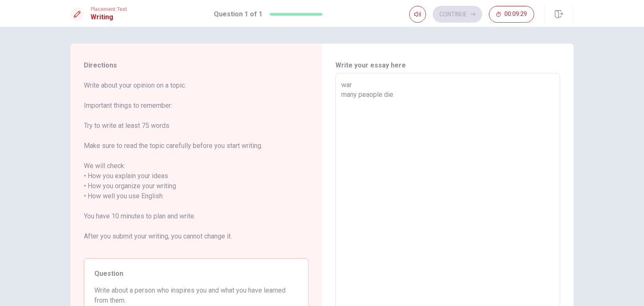
type textarea "x"
type textarea "war many peaople die"
type textarea "x"
type textarea "war many peaople die b"
type textarea "x"
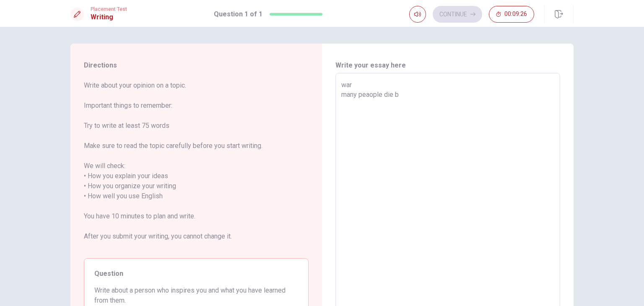
type textarea "war many peaople die be"
type textarea "x"
type textarea "war many peaople die bec"
type textarea "x"
type textarea "war many peaople die beco"
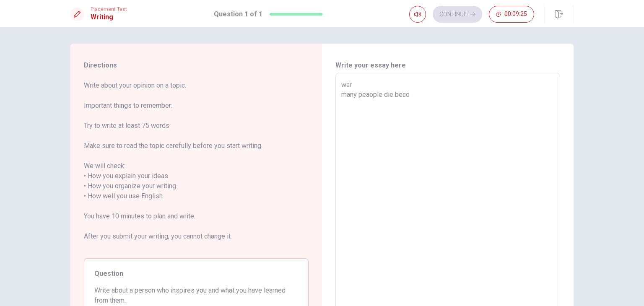
type textarea "x"
type textarea "war many peaople die becou"
type textarea "x"
type textarea "war many peaople die becous"
type textarea "x"
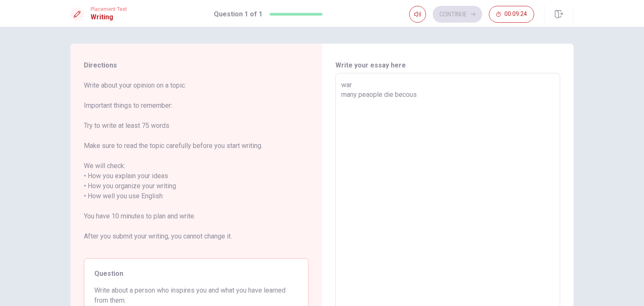
type textarea "war many peaople die becouse"
type textarea "x"
type textarea "war many peaople die becouse"
type textarea "x"
type textarea "war many peaople die becouse o"
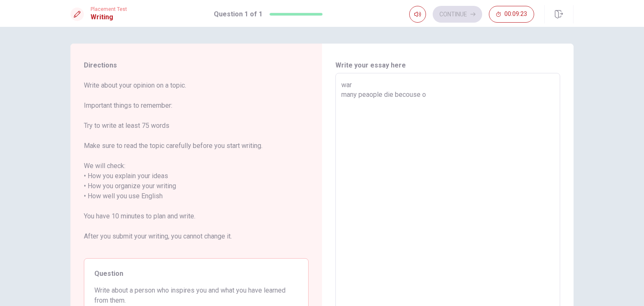
type textarea "x"
type textarea "war many peaople die becouse of"
type textarea "x"
type textarea "war many peaople die becouse of"
type textarea "x"
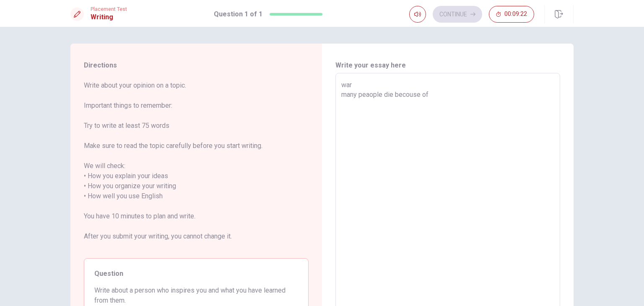
type textarea "war many peaople die becouse of w"
type textarea "x"
type textarea "war many peaople die becouse of wa"
type textarea "x"
type textarea "war many peaople die becouse of war"
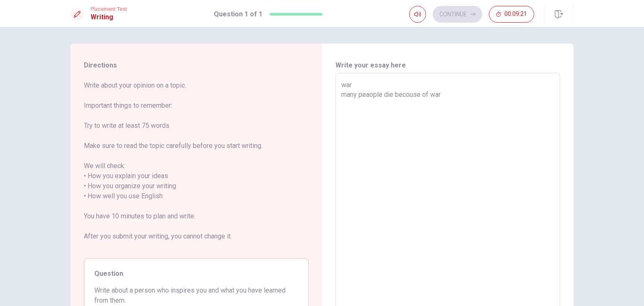
type textarea "x"
type textarea "war many peaople die becouse of war"
type textarea "x"
type textarea "war many peaople die becouse of war i"
type textarea "x"
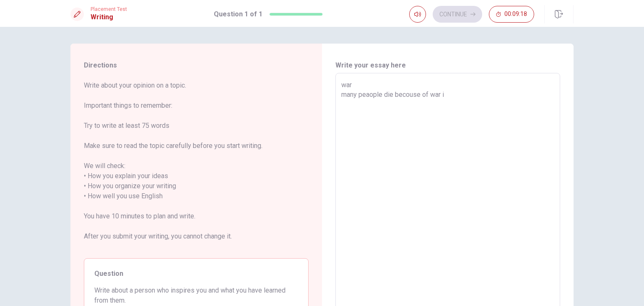
type textarea "war many peaople die becouse of war in"
type textarea "x"
type textarea "war many peaople die becouse of war in"
type textarea "x"
type textarea "war many peaople die becouse of war in d"
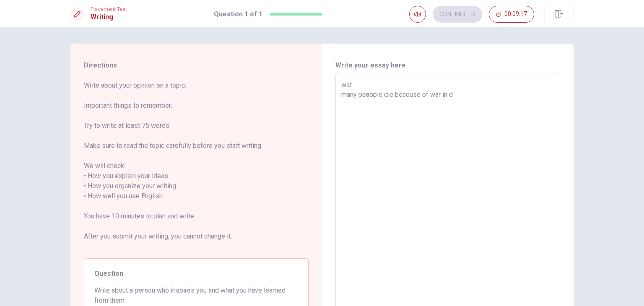
type textarea "x"
type textarea "war many peaople die becouse of war in de"
type textarea "x"
type textarea "war many peaople die becouse of war in de"
type textarea "x"
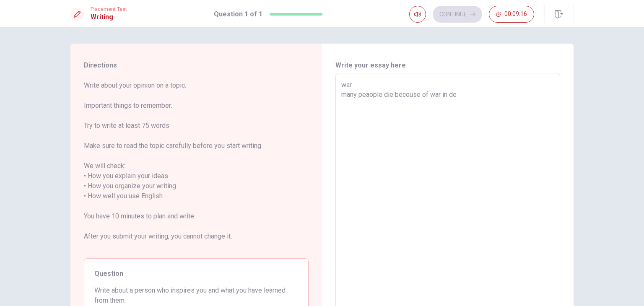
type textarea "war many peaople die becouse of war in de w"
type textarea "x"
type textarea "war many peaople die becouse of war in de wo"
type textarea "x"
type textarea "war many peaople die becouse of war in de wor"
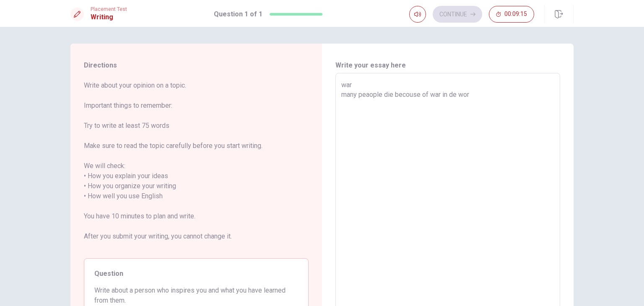
type textarea "x"
type textarea "war many peaople die becouse of war in de worl"
type textarea "x"
type textarea "war many peaople die becouse of war in de world"
type textarea "x"
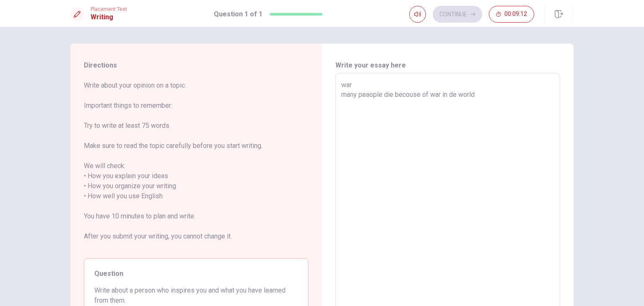
type textarea "war many peaople die becouse of war in de world."
type textarea "x"
type textarea "war many peaople die becouse of war in de world."
type textarea "x"
type textarea "war many peaople die becouse of war in de world. f"
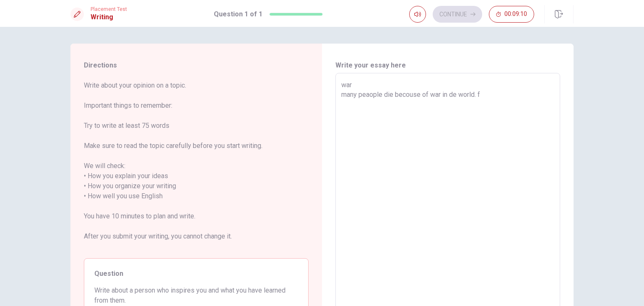
type textarea "x"
type textarea "war many peaople die becouse of war in de world. fo"
type textarea "x"
type textarea "war many peaople die becouse of war in de world. for"
type textarea "x"
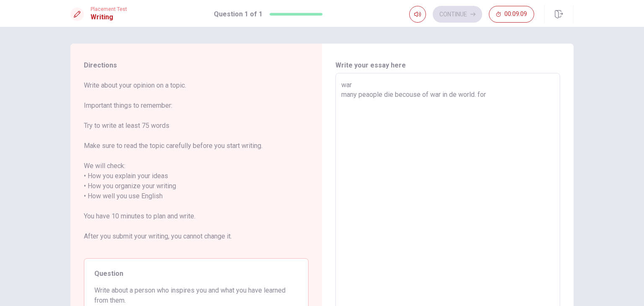
type textarea "war many peaople die becouse of war in de world. for"
type textarea "x"
type textarea "war many peaople die becouse of war in de world. for e"
type textarea "x"
type textarea "war many peaople die becouse of war in de world. for ex"
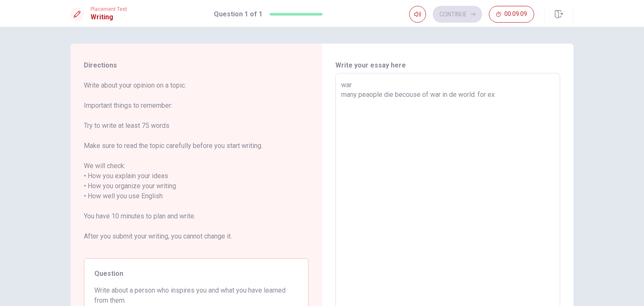
type textarea "x"
type textarea "war many peaople die becouse of war in de world. for exe"
type textarea "x"
type textarea "war many peaople die becouse of war in de world. for exem"
type textarea "x"
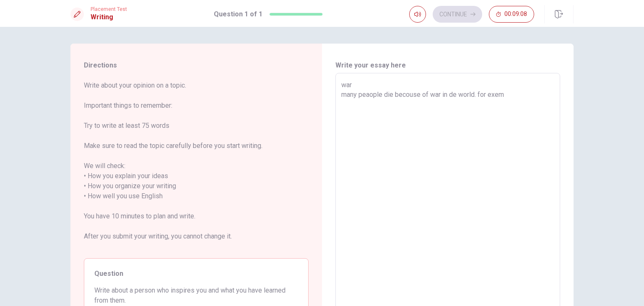
type textarea "war many peaople die becouse of war in de world. for exemp"
type textarea "x"
type textarea "war many peaople die becouse of war in de world. for exempl"
type textarea "x"
type textarea "war many peaople die becouse of war in de world. for exemple"
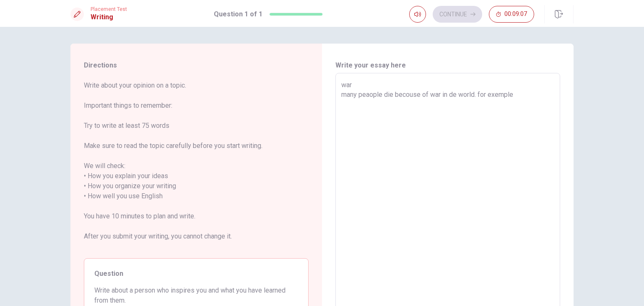
type textarea "x"
type textarea "war many peaople die becouse of war in de world. for exemple"
type textarea "x"
type textarea "war many peaople die becouse of war in de world. for exemple i"
type textarea "x"
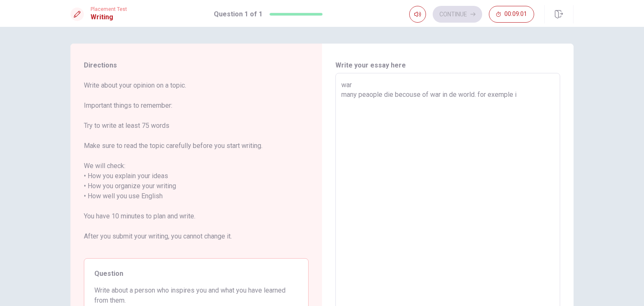
type textarea "war many peaople die becouse of war in de world. for exemple in"
type textarea "x"
type textarea "war many peaople die becouse of war in de world. for exemple in"
type textarea "x"
type textarea "war many peaople die becouse of war in de world. for exemple in o"
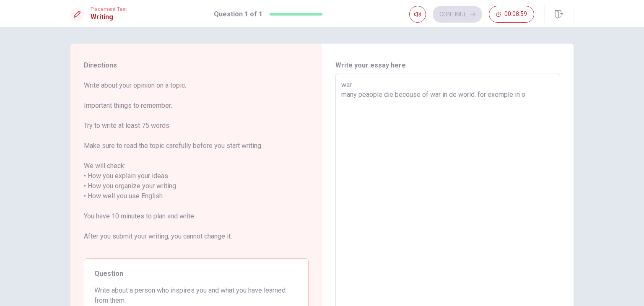
type textarea "x"
type textarea "war many peaople die becouse of war in de world. for exemple in on"
type textarea "x"
type textarea "war many peaople die becouse of war in de world. for exemple in o"
type textarea "x"
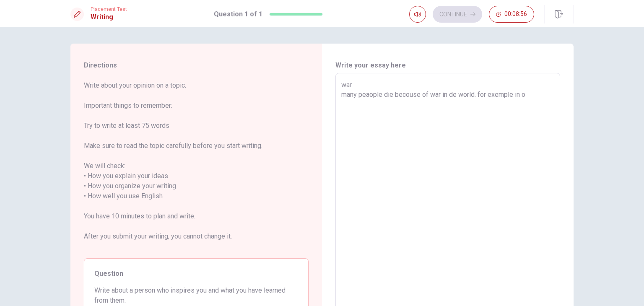
type textarea "war many peaople die becouse of war in de world. for exemple in"
type textarea "x"
type textarea "war many peaople die becouse of war in de world. for exemple in c"
type textarea "x"
type textarea "war many peaople die becouse of war in de world. for exemple in co"
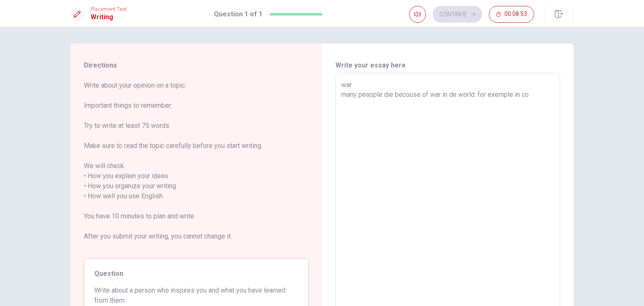
type textarea "x"
type textarea "war many peaople die becouse of war in de world. for exemple in con"
type textarea "x"
type textarea "war many peaople die becouse of war in de world. for exemple in cong"
type textarea "x"
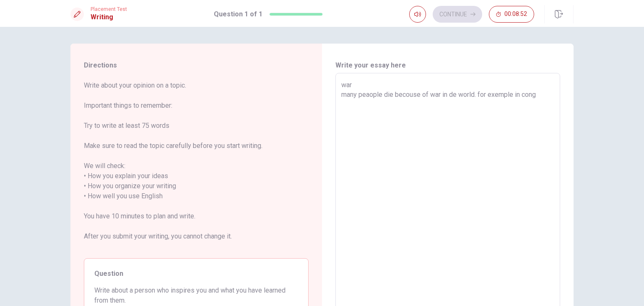
type textarea "war many peaople die becouse of war in de world. for exemple in [GEOGRAPHIC_DAT…"
type textarea "x"
type textarea "war many peaople die becouse of war in de world. for exemple in [GEOGRAPHIC_DAT…"
type textarea "x"
type textarea "war many peaople die becouse of war in de world. for exemple in [GEOGRAPHIC_DAT…"
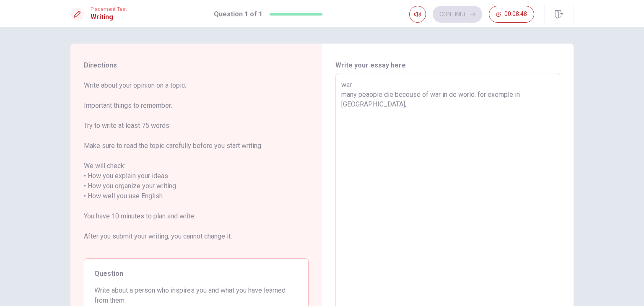
type textarea "x"
type textarea "war many peaople die becouse of war in de world. for exemple in [GEOGRAPHIC_DAT…"
type textarea "x"
type textarea "war many peaople die becouse of war in de world. for exemple in [GEOGRAPHIC_DAT…"
type textarea "x"
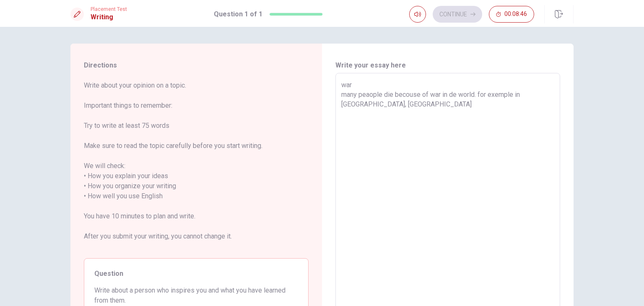
type textarea "war many peaople die becouse of war in de world. for exemple in [GEOGRAPHIC_DAT…"
type textarea "x"
type textarea "war many peaople die becouse of war in de world. for exemple in [GEOGRAPHIC_DAT…"
type textarea "x"
type textarea "war many peaople die becouse of war in de world. for exemple in [GEOGRAPHIC_DAT…"
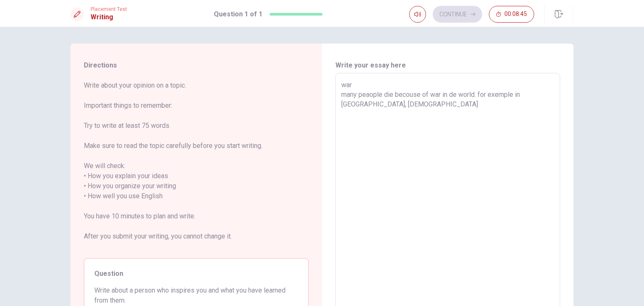
type textarea "x"
type textarea "war many peaople die becouse of war in de world. for exemple in [GEOGRAPHIC_DAT…"
type textarea "x"
type textarea "war many peaople die becouse of war in de world. for exemple in [GEOGRAPHIC_DAT…"
type textarea "x"
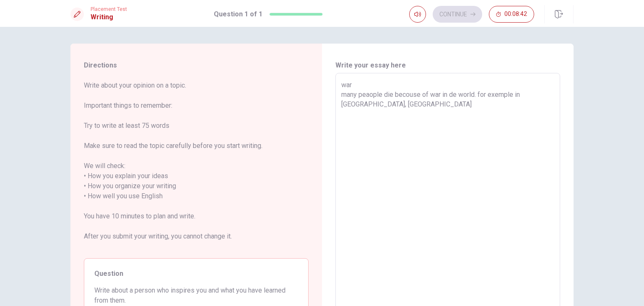
type textarea "war many peaople die becouse of war in de world. for exemple in [GEOGRAPHIC_DAT…"
type textarea "x"
type textarea "war many peaople die becouse of war in de world. for exemple in [GEOGRAPHIC_DAT…"
type textarea "x"
type textarea "war many peaople die becouse of war in de world. for exemple in [GEOGRAPHIC_DAT…"
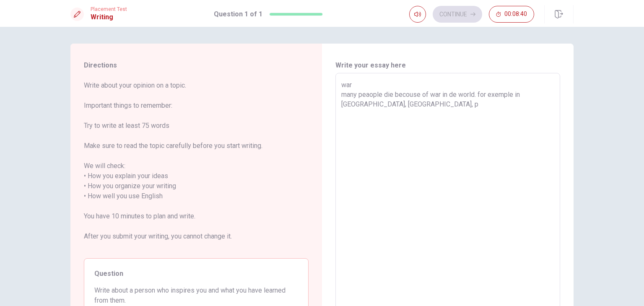
type textarea "x"
type textarea "war many peaople die becouse of war in de world. for exemple in [GEOGRAPHIC_DAT…"
type textarea "x"
type textarea "war many peaople die becouse of war in de world. for exemple in [GEOGRAPHIC_DAT…"
type textarea "x"
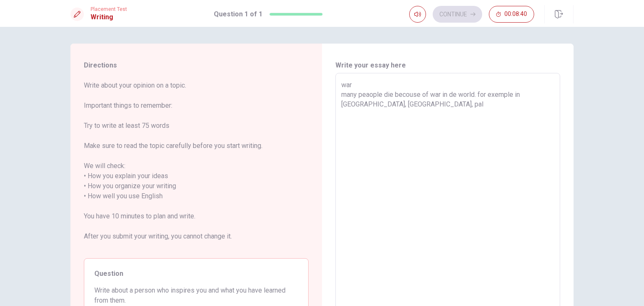
type textarea "war many peaople die becouse of war in de world. for exemple in [GEOGRAPHIC_DAT…"
type textarea "x"
type textarea "war many peaople die becouse of war in de world. for exemple in [GEOGRAPHIC_DAT…"
type textarea "x"
type textarea "war many peaople die becouse of war in de world. for exemple in [GEOGRAPHIC_DAT…"
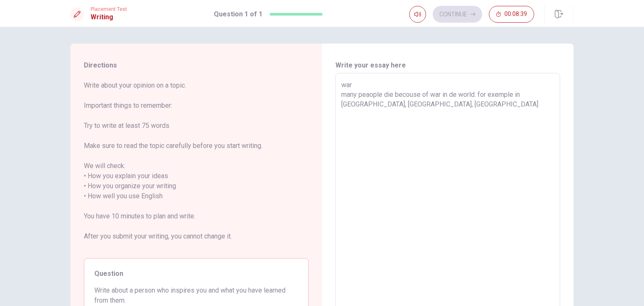
type textarea "x"
type textarea "war many peaople die becouse of war in de world. for exemple in [GEOGRAPHIC_DAT…"
type textarea "x"
type textarea "war many peaople die becouse of war in de world. for exemple in [GEOGRAPHIC_DAT…"
type textarea "x"
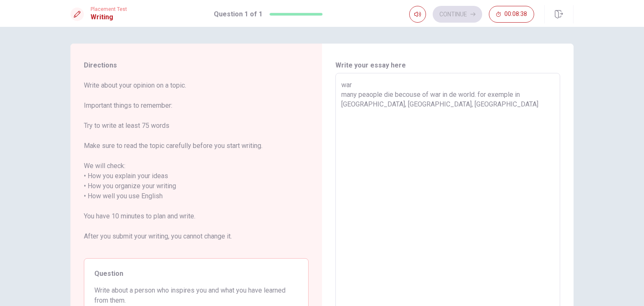
type textarea "war many peaople die becouse of war in de world. for exemple in [GEOGRAPHIC_DAT…"
type textarea "x"
type textarea "war many peaople die becouse of war in de world. for exemple in [GEOGRAPHIC_DAT…"
type textarea "x"
type textarea "war many peaople die becouse of war in de world. for exemple in [GEOGRAPHIC_DAT…"
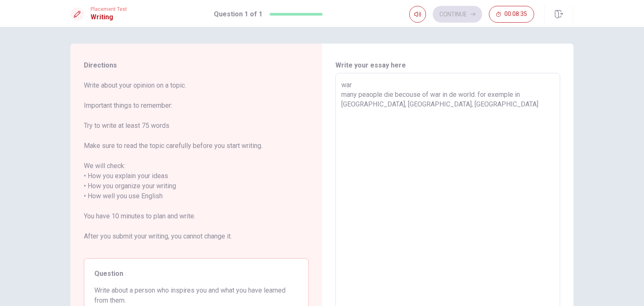
type textarea "x"
type textarea "war many peaople die becouse of war in de world. for exemple in [GEOGRAPHIC_DAT…"
type textarea "x"
type textarea "war many peaople die becouse of war in de world. for exemple in [GEOGRAPHIC_DAT…"
type textarea "x"
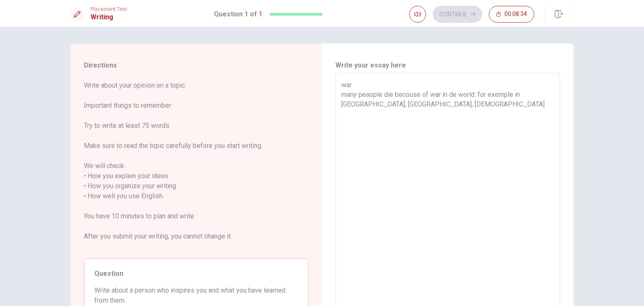
type textarea "war many peaople die becouse of war in de world. for exemple in [GEOGRAPHIC_DAT…"
type textarea "x"
type textarea "war many peaople die becouse of war in de world. for exemple in [GEOGRAPHIC_DAT…"
click at [423, 106] on textarea "war many peaople die becouse of war in de world. for exemple in [GEOGRAPHIC_DAT…" at bounding box center [447, 196] width 213 height 233
click at [457, 107] on textarea "war many peaople die becouse of war in de world. for exemple in [GEOGRAPHIC_DAT…" at bounding box center [447, 196] width 213 height 233
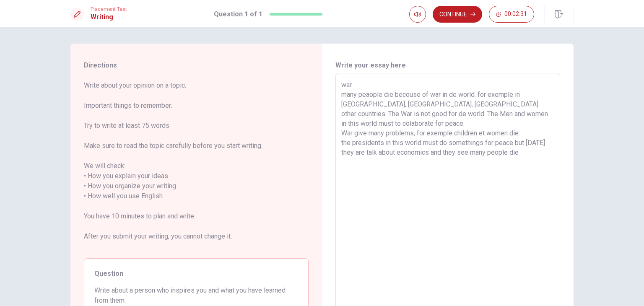
click at [404, 95] on textarea "war many peaople die becouse of war in de world. for exemple in [GEOGRAPHIC_DAT…" at bounding box center [447, 196] width 213 height 233
click at [532, 155] on textarea "war many peaople die because of war in de world. for exemple in [GEOGRAPHIC_DAT…" at bounding box center [447, 196] width 213 height 233
click at [385, 160] on textarea "war many peaople die because of war in de world. for exemple in [GEOGRAPHIC_DAT…" at bounding box center [447, 196] width 213 height 233
click at [379, 173] on textarea "war many peaople die because of war in de world. for exemple in [GEOGRAPHIC_DAT…" at bounding box center [447, 196] width 213 height 233
click at [483, 174] on textarea "war many peaople die because of war in de world. for exemple in [GEOGRAPHIC_DAT…" at bounding box center [447, 196] width 213 height 233
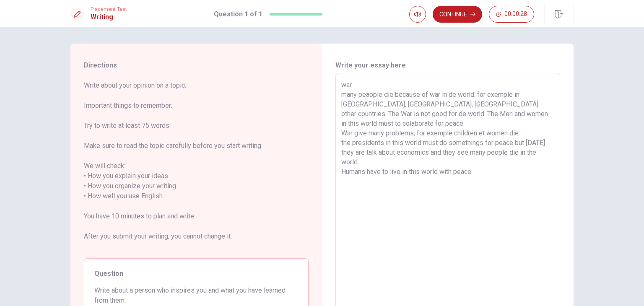
click at [483, 174] on textarea "war many peaople die because of war in de world. for exemple in [GEOGRAPHIC_DAT…" at bounding box center [447, 196] width 213 height 233
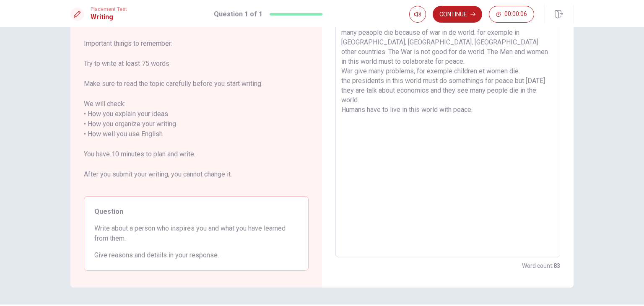
scroll to position [84, 0]
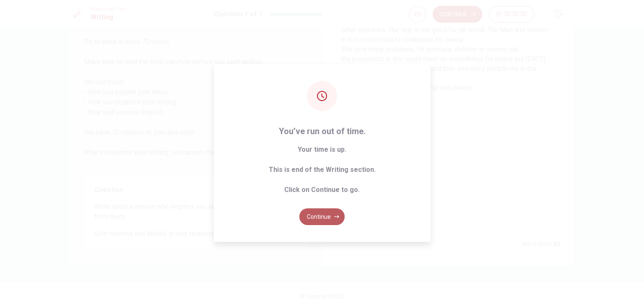
click at [314, 219] on button "Continue" at bounding box center [321, 216] width 45 height 17
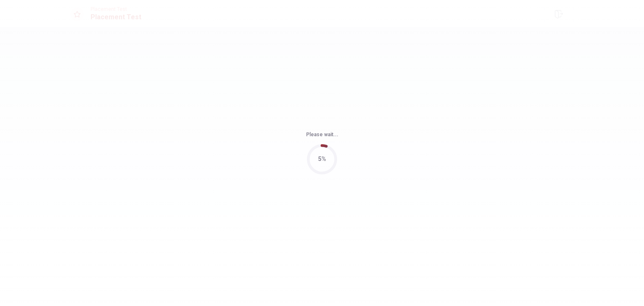
scroll to position [0, 0]
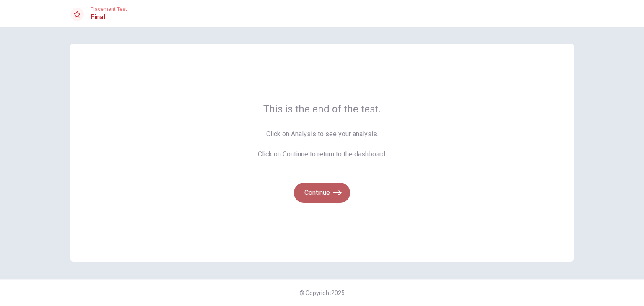
click at [320, 196] on button "Continue" at bounding box center [322, 193] width 56 height 20
